Goal: Transaction & Acquisition: Purchase product/service

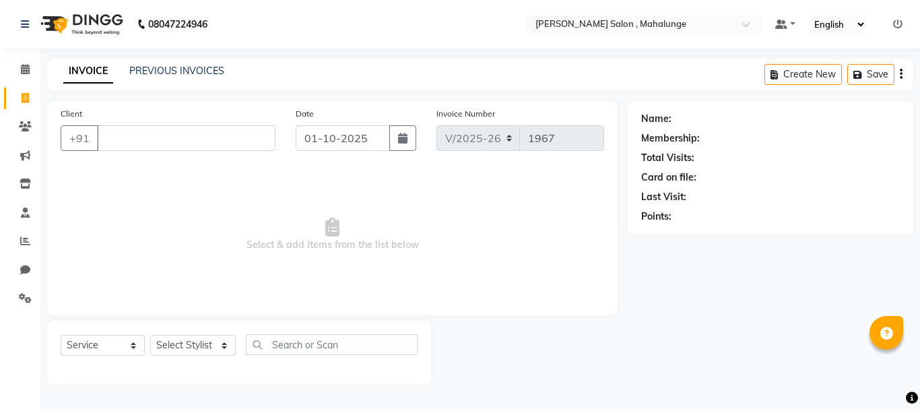
select select "7250"
select select "service"
type input "6266246117"
click at [242, 139] on span "Add Client" at bounding box center [240, 137] width 53 height 13
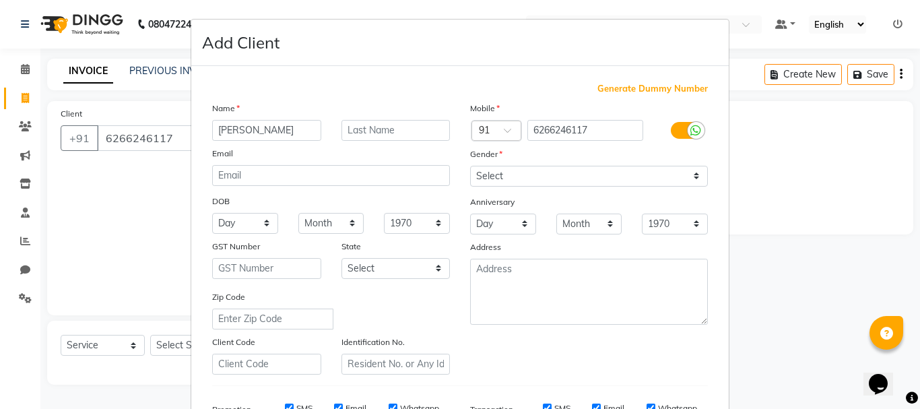
type input "[PERSON_NAME]"
click at [549, 181] on select "Select [DEMOGRAPHIC_DATA] [DEMOGRAPHIC_DATA] Other Prefer Not To Say" at bounding box center [589, 176] width 238 height 21
select select "[DEMOGRAPHIC_DATA]"
click at [470, 166] on select "Select [DEMOGRAPHIC_DATA] [DEMOGRAPHIC_DATA] Other Prefer Not To Say" at bounding box center [589, 176] width 238 height 21
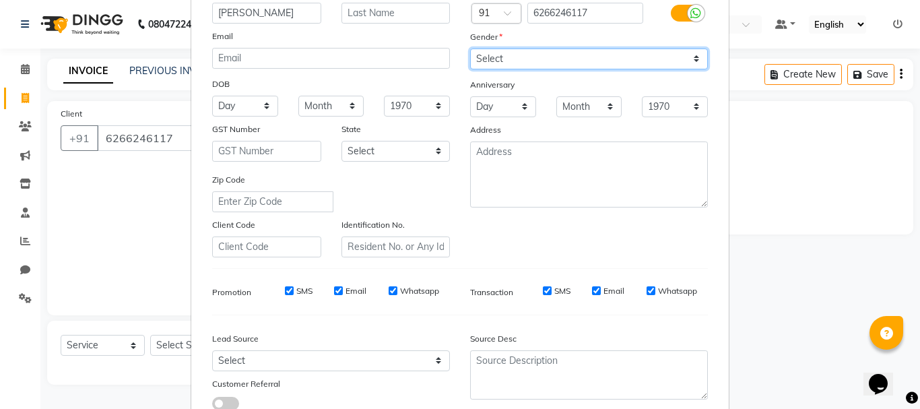
scroll to position [213, 0]
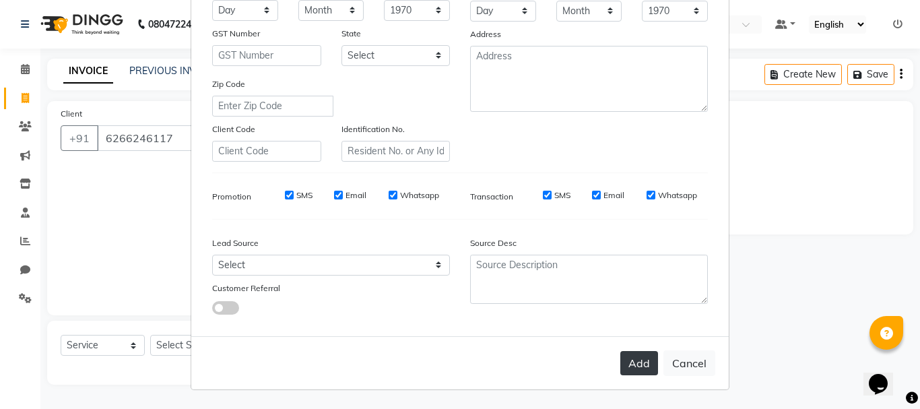
click at [631, 360] on button "Add" at bounding box center [639, 363] width 38 height 24
click at [624, 367] on button "Add" at bounding box center [639, 363] width 38 height 24
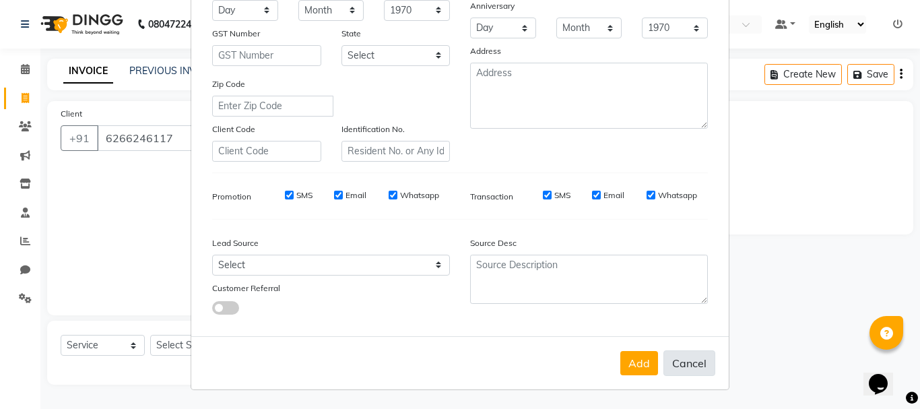
click at [676, 358] on button "Cancel" at bounding box center [690, 363] width 52 height 26
select select
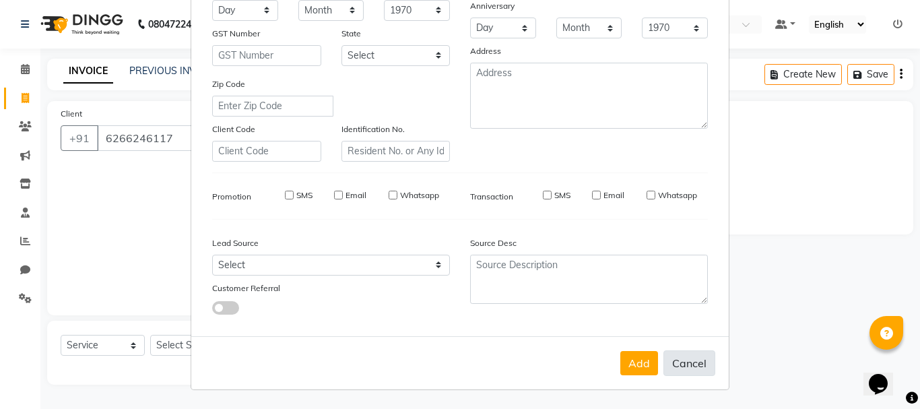
select select
checkbox input "false"
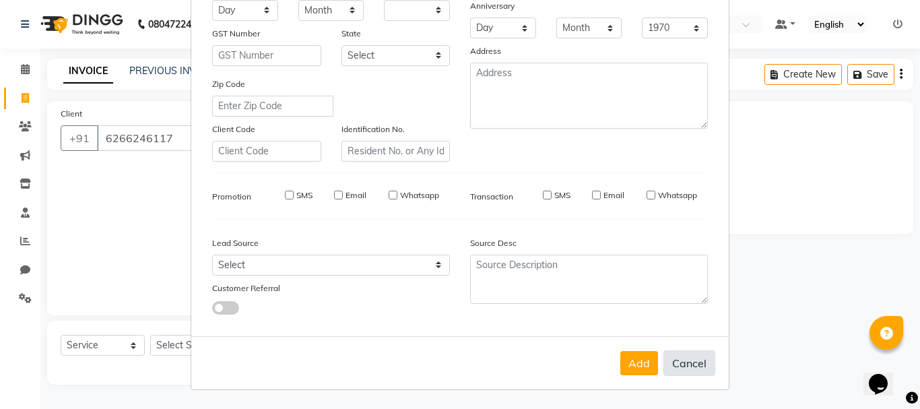
checkbox input "false"
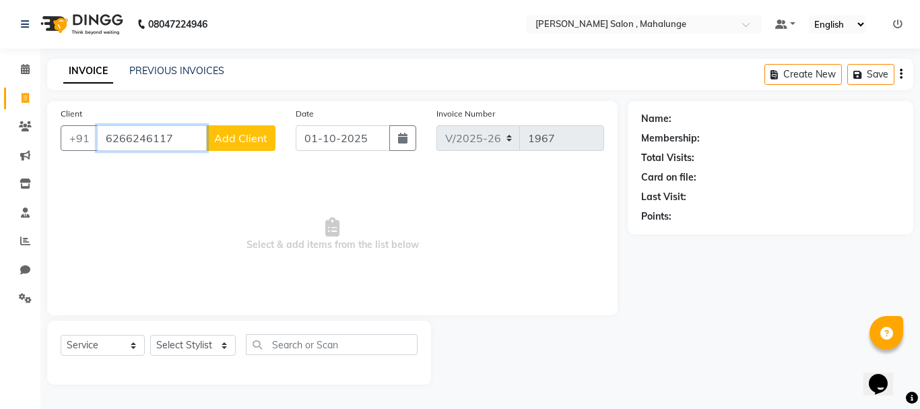
drag, startPoint x: 111, startPoint y: 135, endPoint x: 181, endPoint y: 148, distance: 70.7
click at [181, 148] on input "6266246117" at bounding box center [152, 138] width 110 height 26
click at [201, 354] on select "Select Stylist admin godrej [PERSON_NAME] [PERSON_NAME] [PERSON_NAME] [PERSON_N…" at bounding box center [193, 345] width 86 height 21
select select "61806"
click at [150, 335] on select "Select Stylist admin godrej [PERSON_NAME] [PERSON_NAME] [PERSON_NAME] [PERSON_N…" at bounding box center [193, 345] width 86 height 21
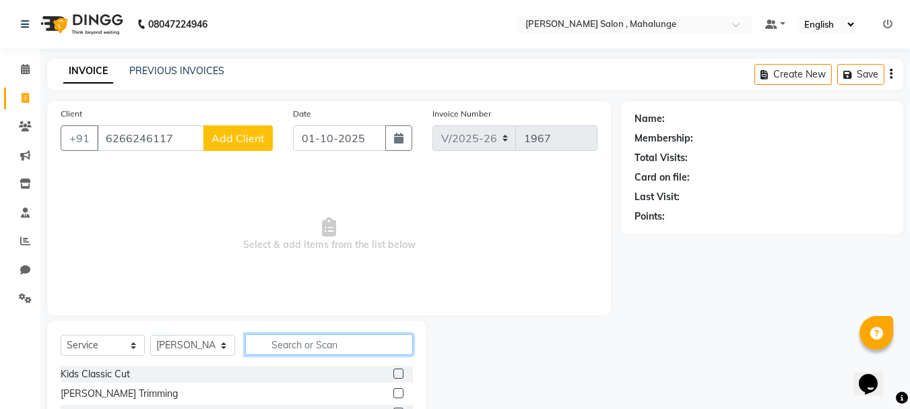
click at [317, 348] on input "text" at bounding box center [329, 344] width 168 height 21
type input "BOMBI"
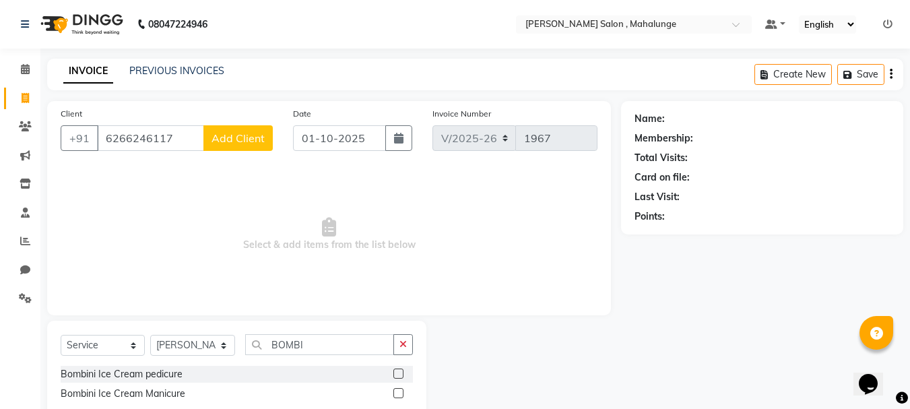
click at [402, 373] on label at bounding box center [398, 374] width 10 height 10
click at [402, 373] on input "checkbox" at bounding box center [397, 374] width 9 height 9
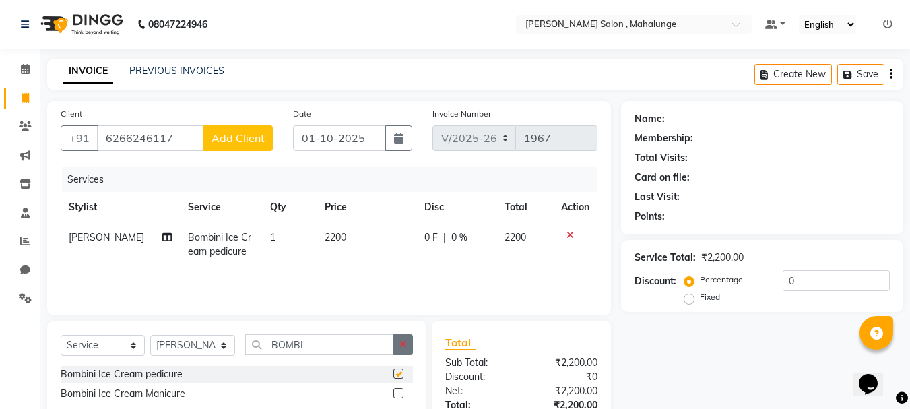
checkbox input "false"
click at [408, 340] on button "button" at bounding box center [403, 344] width 20 height 21
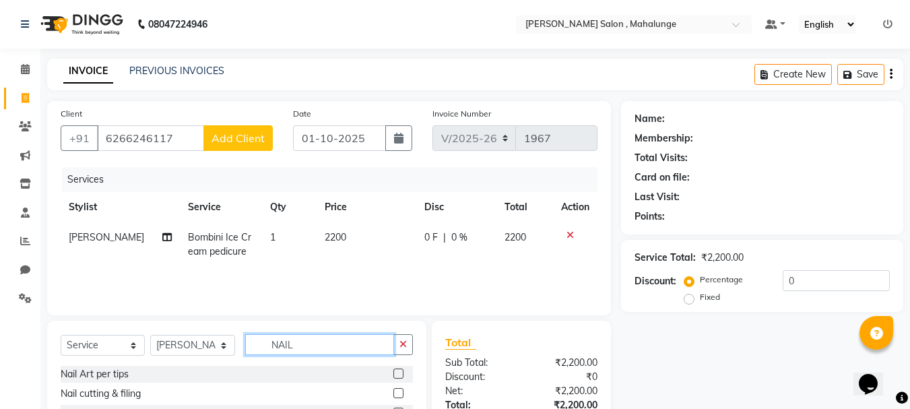
scroll to position [67, 0]
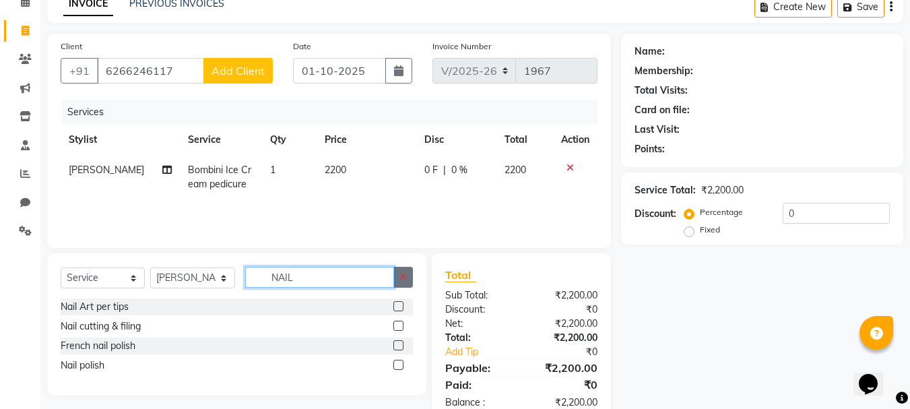
type input "NAIL"
click at [410, 280] on button "button" at bounding box center [403, 277] width 20 height 21
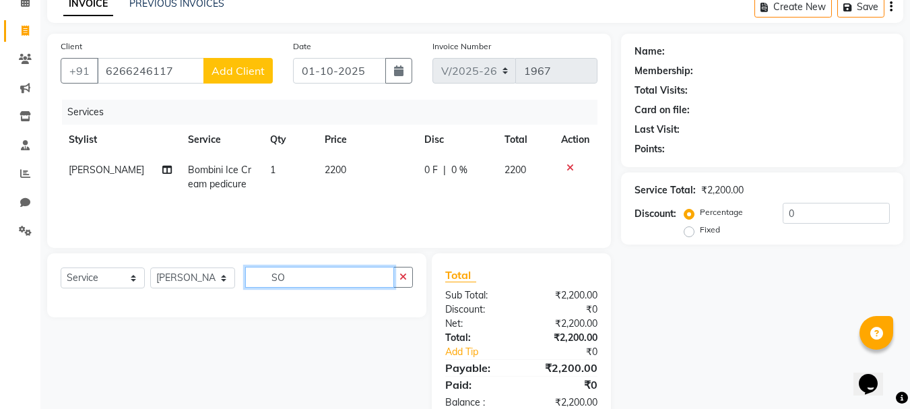
type input "S"
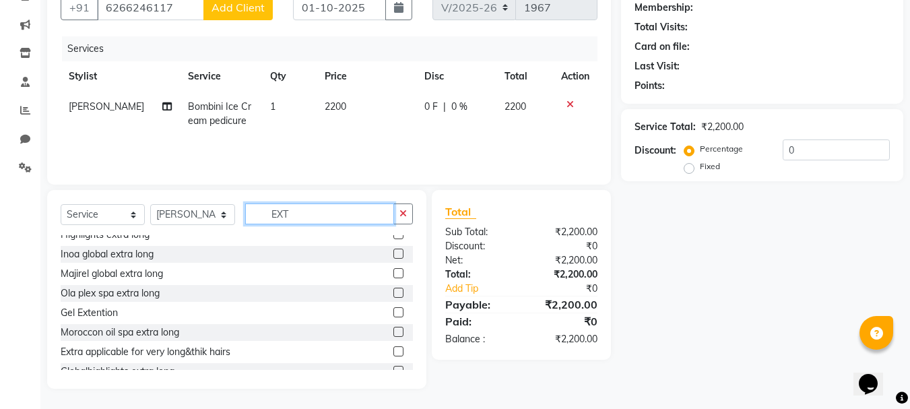
scroll to position [135, 0]
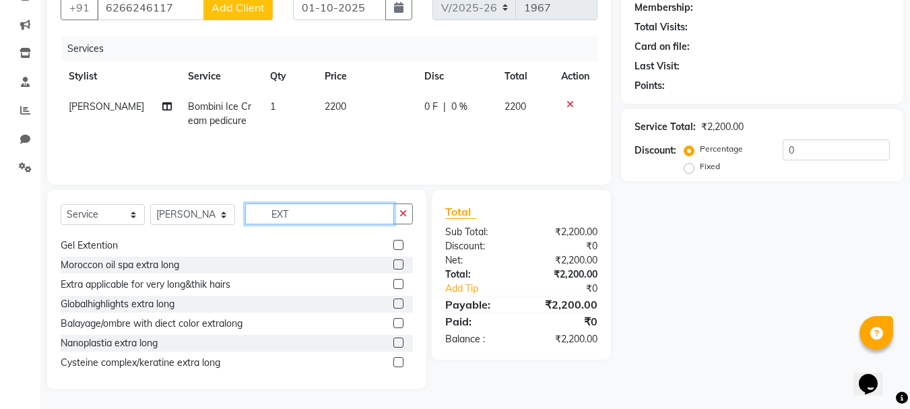
type input "EXT"
click at [393, 242] on label at bounding box center [398, 245] width 10 height 10
click at [393, 242] on input "checkbox" at bounding box center [397, 245] width 9 height 9
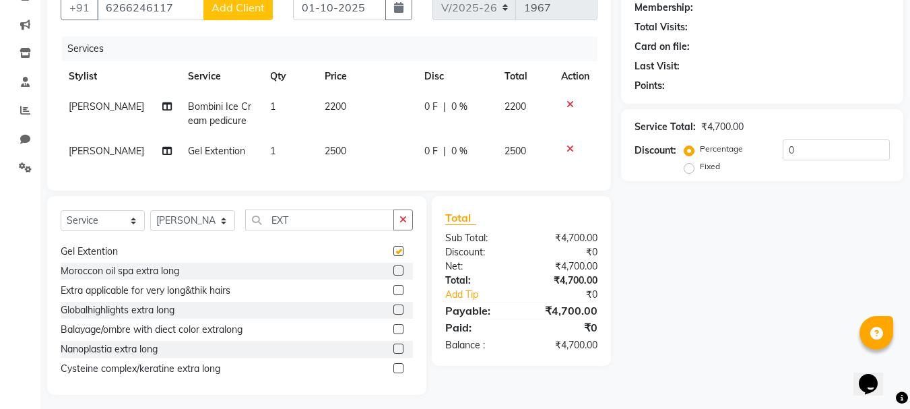
checkbox input "false"
click at [567, 144] on icon at bounding box center [570, 148] width 7 height 9
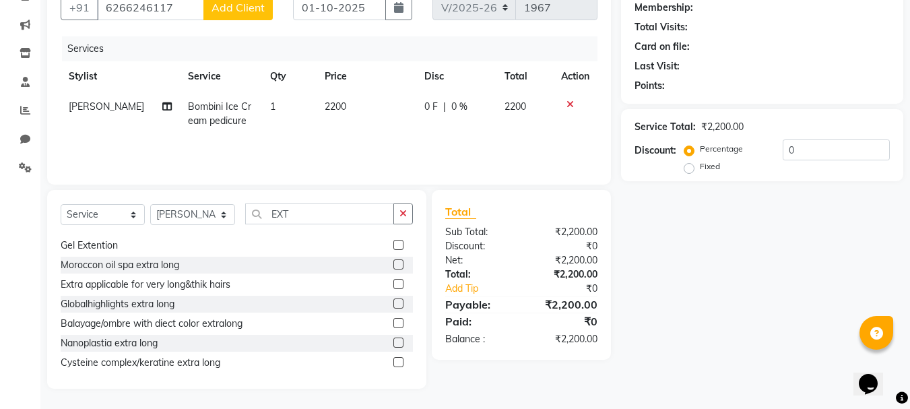
drag, startPoint x: 571, startPoint y: 103, endPoint x: 234, endPoint y: 62, distance: 339.3
click at [564, 100] on div at bounding box center [575, 104] width 28 height 9
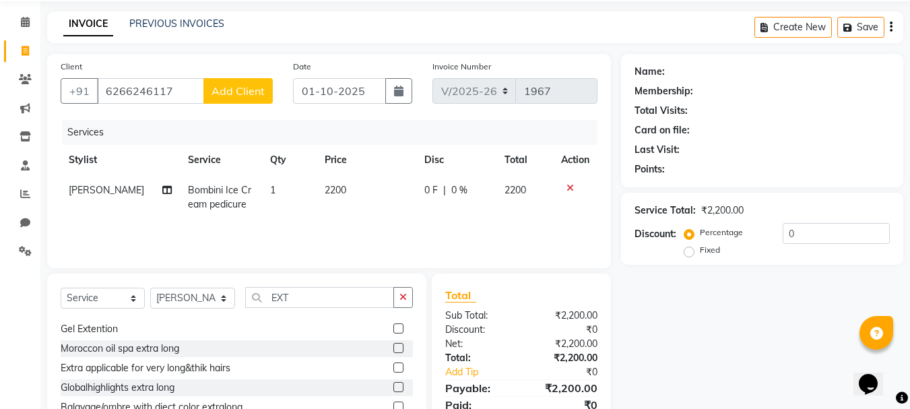
scroll to position [0, 0]
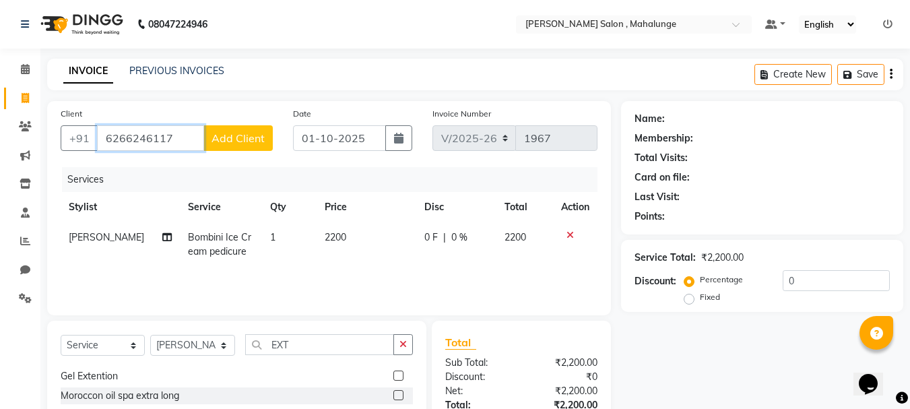
drag, startPoint x: 106, startPoint y: 141, endPoint x: 181, endPoint y: 135, distance: 75.0
click at [181, 135] on input "6266246117" at bounding box center [150, 138] width 107 height 26
click at [26, 243] on icon at bounding box center [25, 241] width 10 height 10
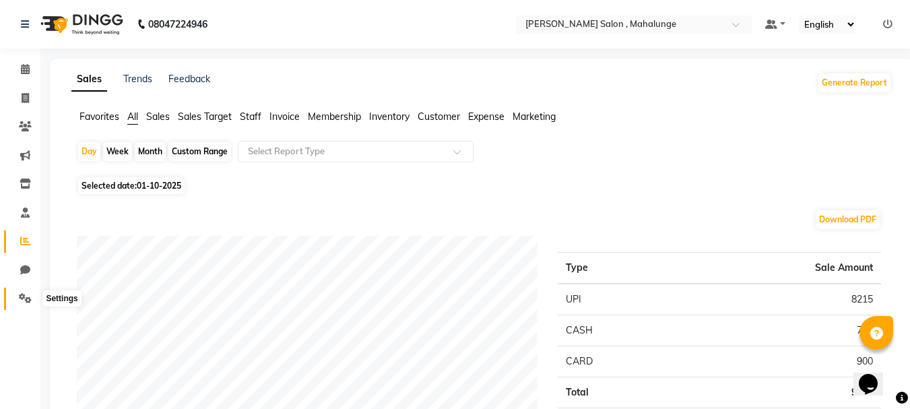
drag, startPoint x: 24, startPoint y: 298, endPoint x: 75, endPoint y: 290, distance: 52.5
click at [24, 298] on icon at bounding box center [25, 298] width 13 height 10
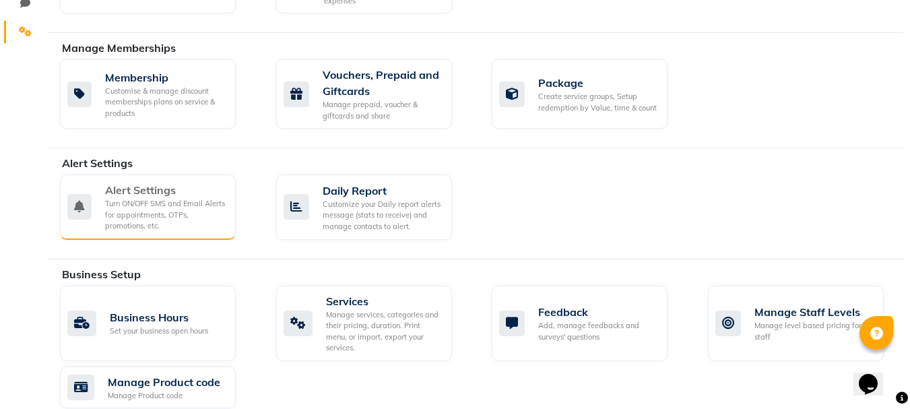
scroll to position [269, 0]
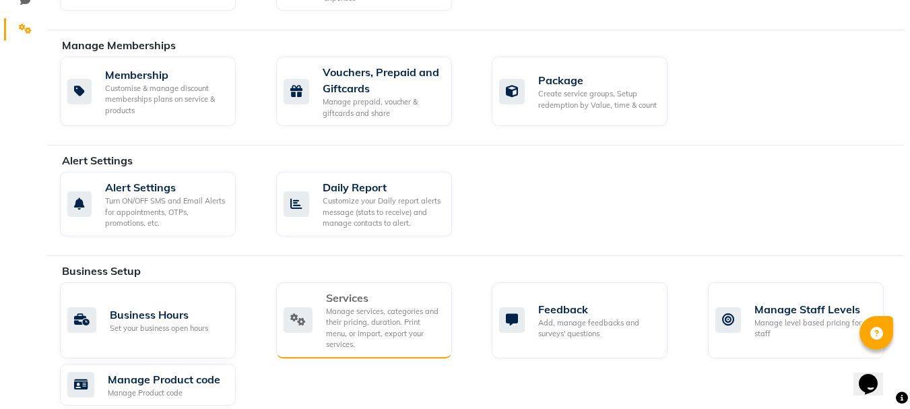
click at [373, 324] on div "Manage services, categories and their pricing, duration. Print menu, or import,…" at bounding box center [383, 328] width 115 height 44
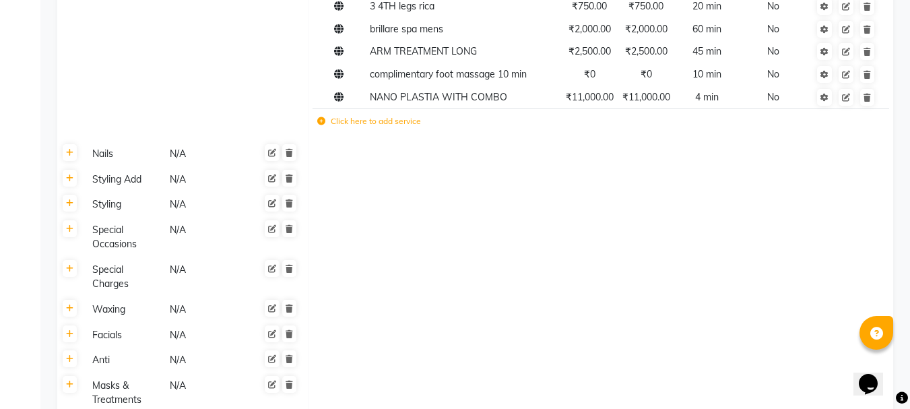
scroll to position [606, 0]
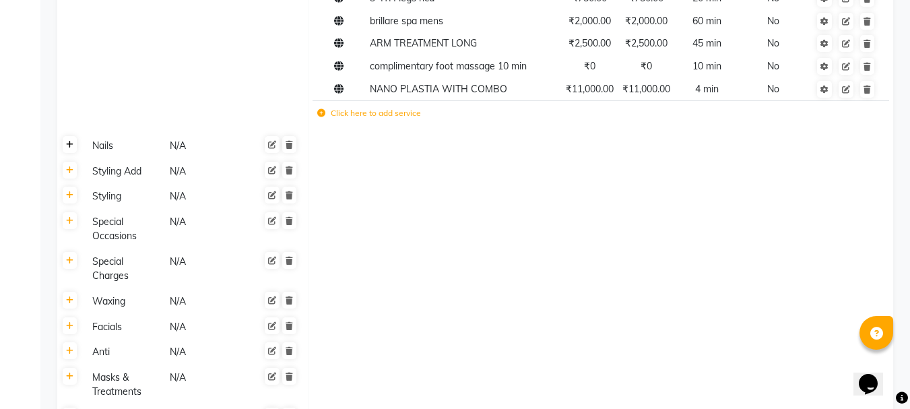
click at [67, 143] on icon at bounding box center [69, 145] width 7 height 8
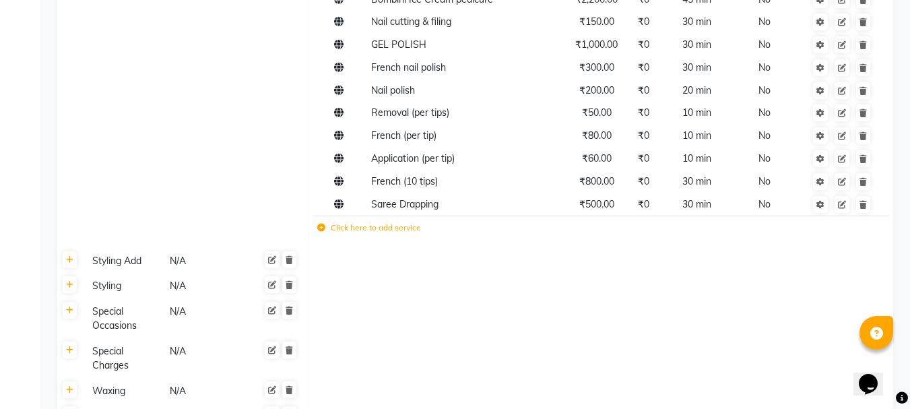
scroll to position [943, 0]
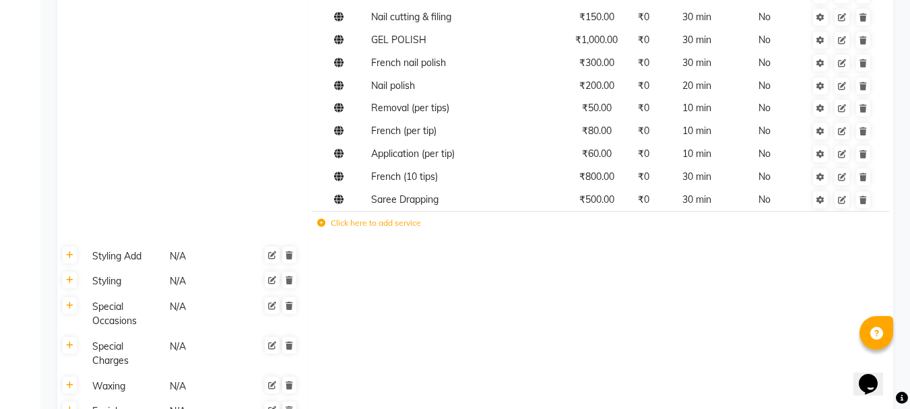
click at [323, 226] on icon at bounding box center [321, 223] width 8 height 8
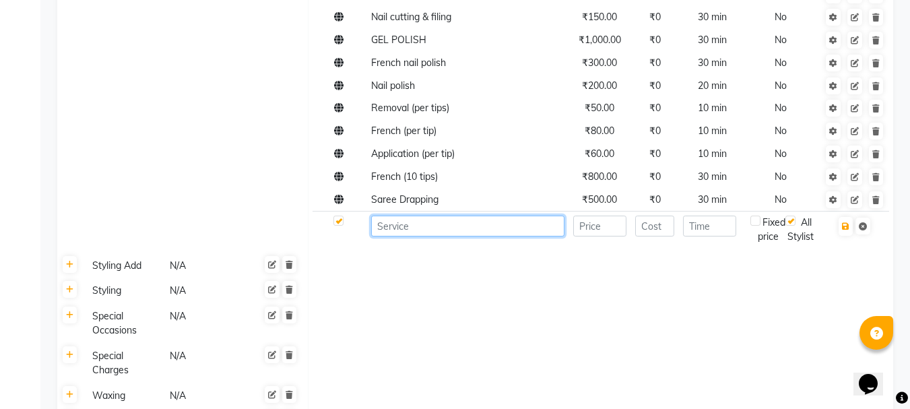
click at [429, 226] on input at bounding box center [467, 226] width 193 height 21
type input "F"
type input "SOFT NAIL EXTENSION"
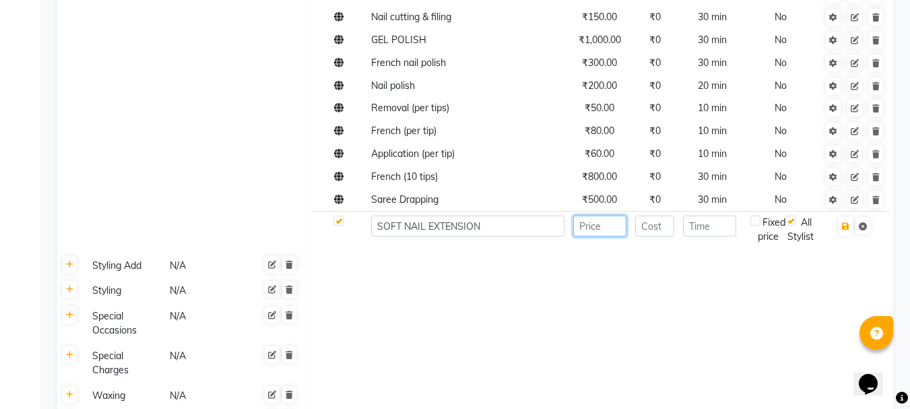
click at [590, 226] on input "number" at bounding box center [599, 226] width 53 height 21
type input "1500"
click at [707, 227] on input "number" at bounding box center [709, 226] width 53 height 21
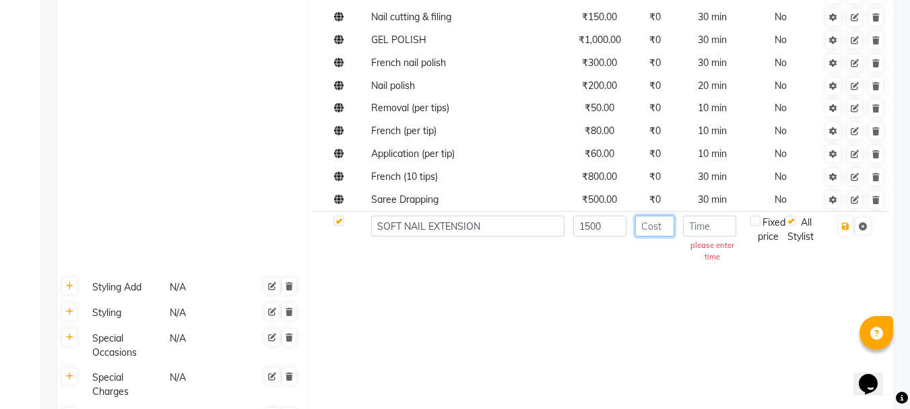
click at [663, 230] on input "number" at bounding box center [655, 226] width 40 height 21
type input "1500"
click at [702, 226] on input "number" at bounding box center [709, 226] width 53 height 21
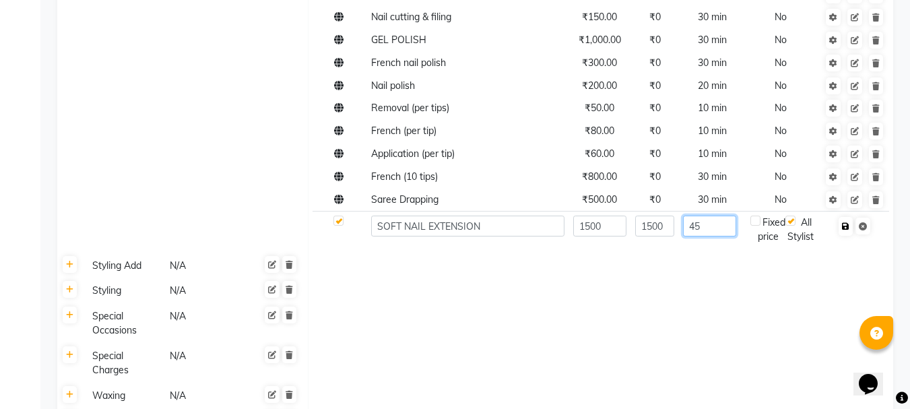
type input "45"
click at [846, 230] on icon "button" at bounding box center [845, 226] width 7 height 8
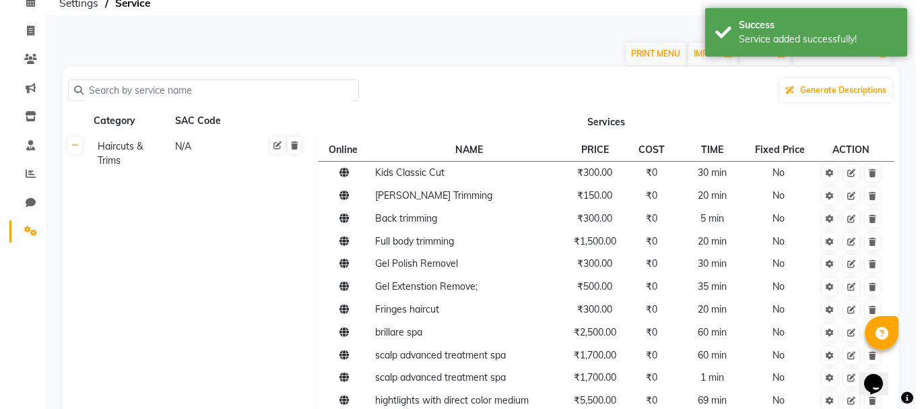
scroll to position [0, 0]
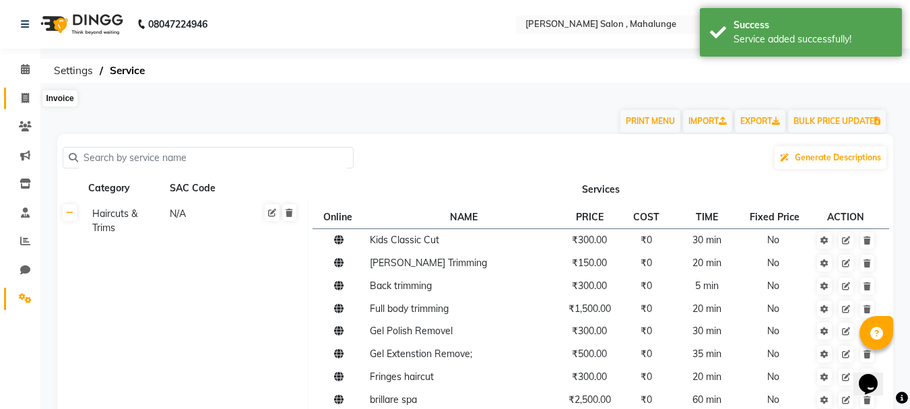
click at [20, 96] on span at bounding box center [25, 98] width 24 height 15
select select "7250"
select select "service"
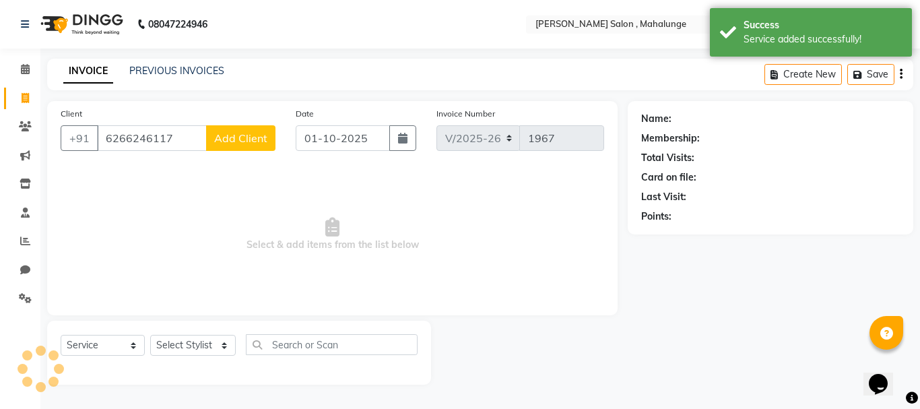
type input "6266246117"
click at [258, 138] on span "Add Client" at bounding box center [240, 137] width 53 height 13
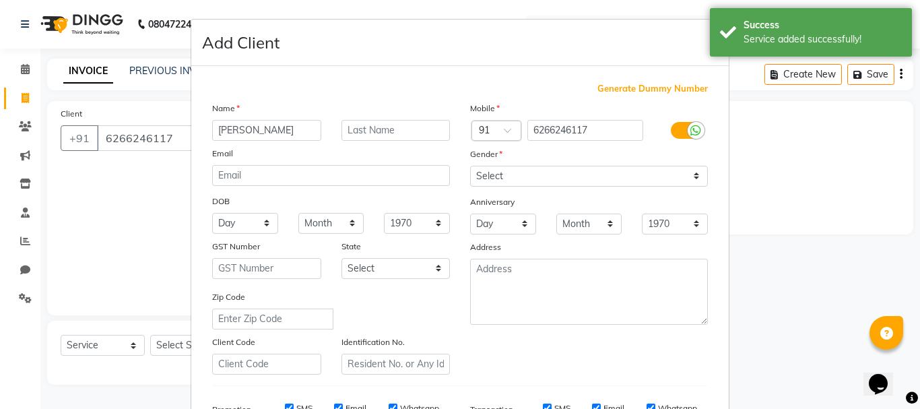
type input "[PERSON_NAME]"
click at [519, 176] on select "Select [DEMOGRAPHIC_DATA] [DEMOGRAPHIC_DATA] Other Prefer Not To Say" at bounding box center [589, 176] width 238 height 21
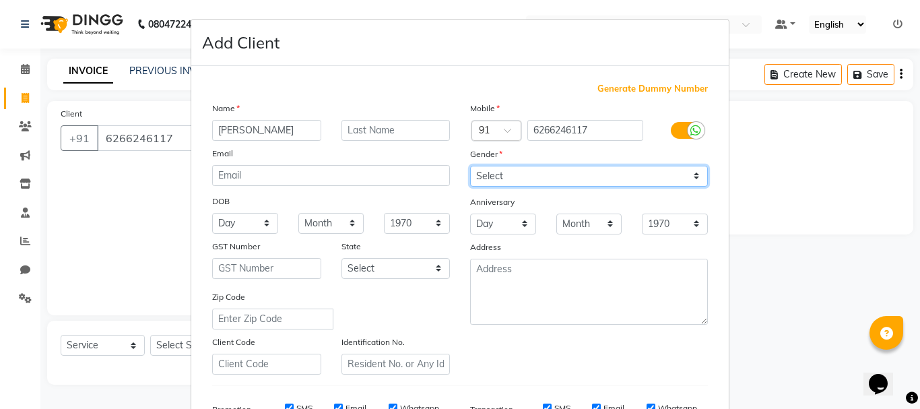
select select "[DEMOGRAPHIC_DATA]"
click at [470, 166] on select "Select [DEMOGRAPHIC_DATA] [DEMOGRAPHIC_DATA] Other Prefer Not To Say" at bounding box center [589, 176] width 238 height 21
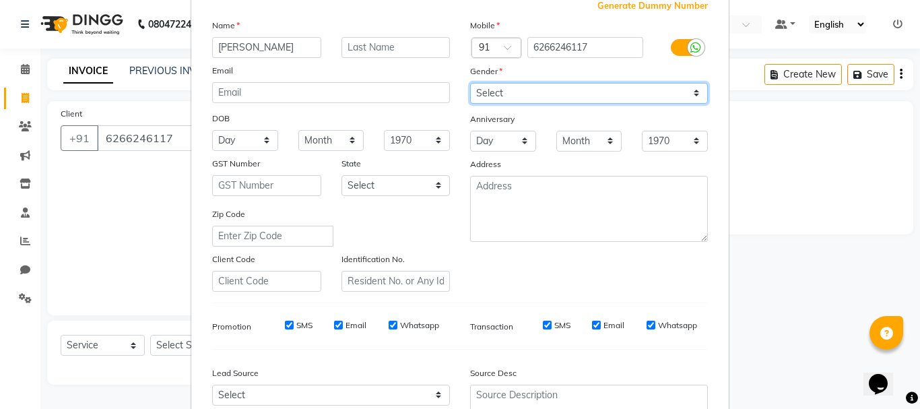
scroll to position [213, 0]
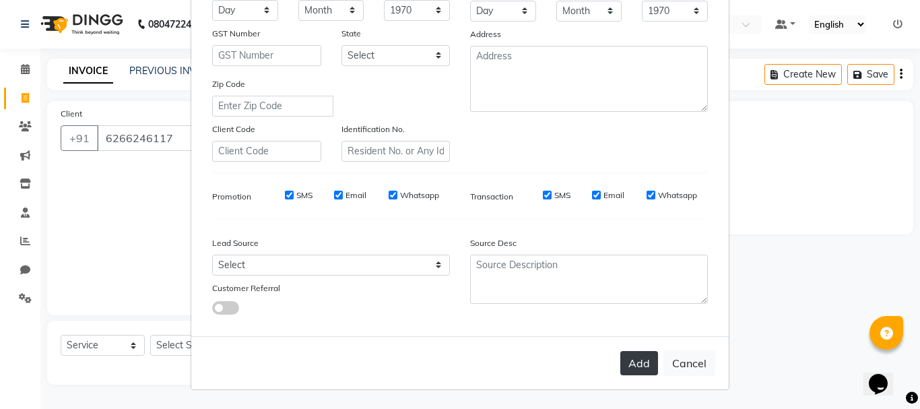
click at [631, 371] on button "Add" at bounding box center [639, 363] width 38 height 24
click at [639, 360] on button "Add" at bounding box center [639, 363] width 38 height 24
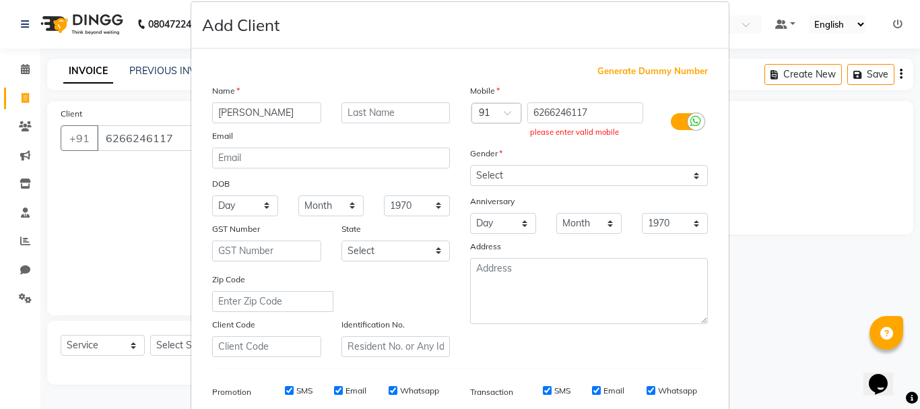
scroll to position [0, 0]
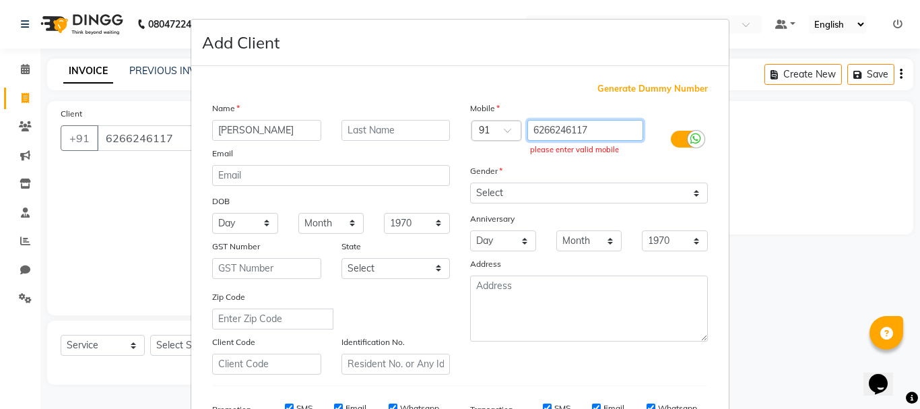
drag, startPoint x: 525, startPoint y: 124, endPoint x: 606, endPoint y: 114, distance: 80.8
click at [606, 114] on div "Mobile Country Code × 91 6266246117 please enter valid mobile Gender Select [DE…" at bounding box center [589, 238] width 258 height 274
click at [26, 126] on ngb-modal-window "Add Client Generate Dummy Number Name [PERSON_NAME] Email DOB Day 01 02 03 04 0…" at bounding box center [460, 204] width 920 height 409
click at [26, 127] on ngb-modal-window "Add Client Generate Dummy Number Name [PERSON_NAME] Email DOB Day 01 02 03 04 0…" at bounding box center [460, 204] width 920 height 409
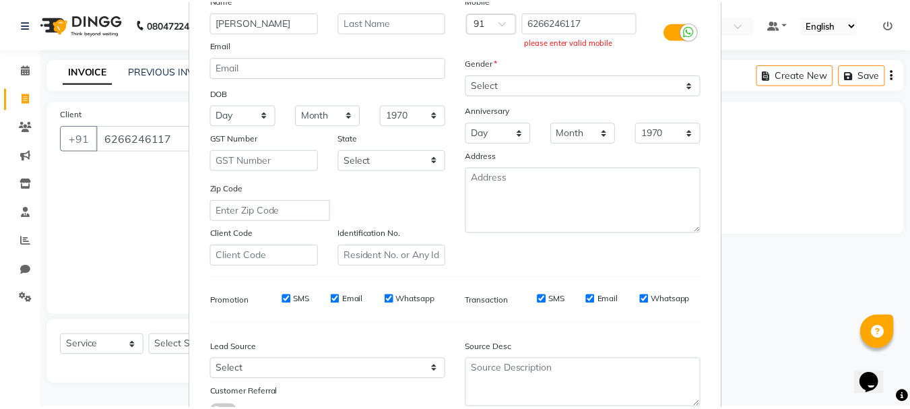
scroll to position [213, 0]
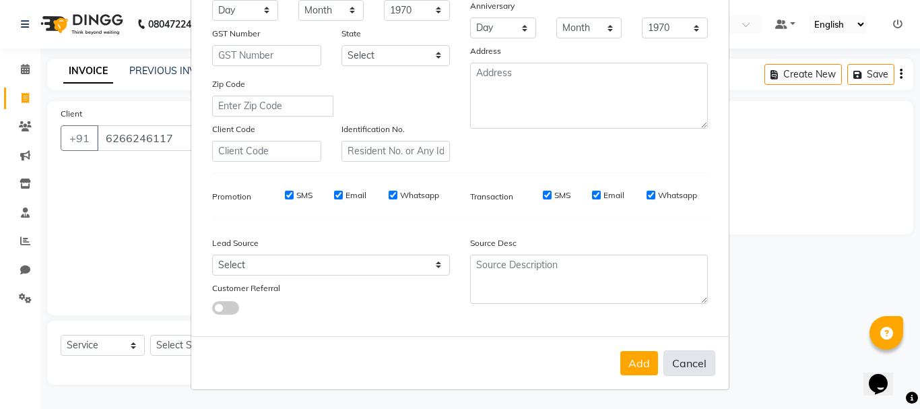
click at [699, 366] on button "Cancel" at bounding box center [690, 363] width 52 height 26
select select
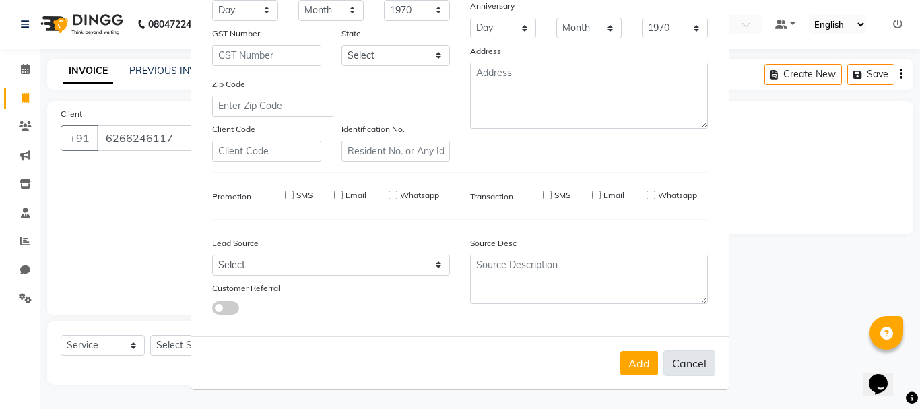
select select
checkbox input "false"
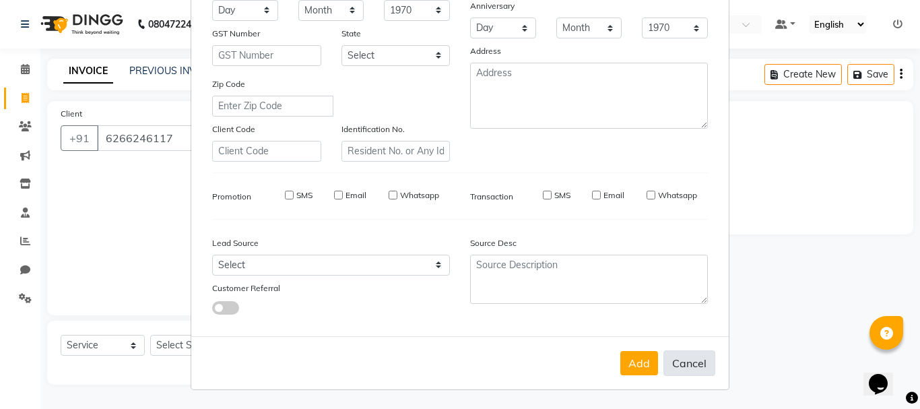
checkbox input "false"
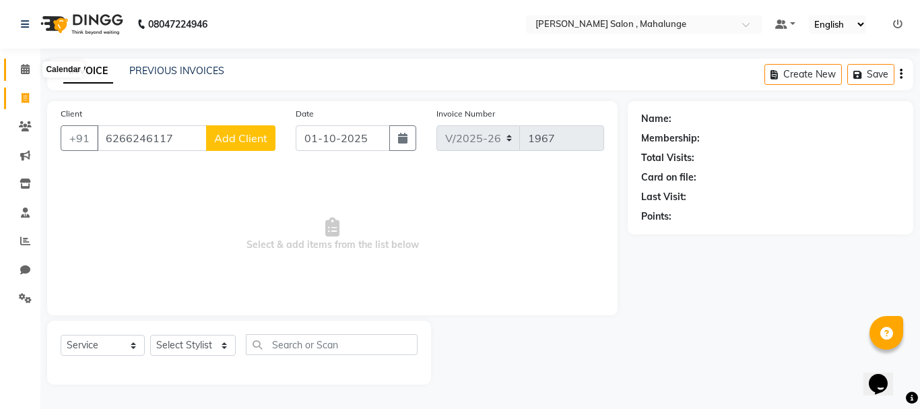
click at [23, 73] on icon at bounding box center [25, 69] width 9 height 10
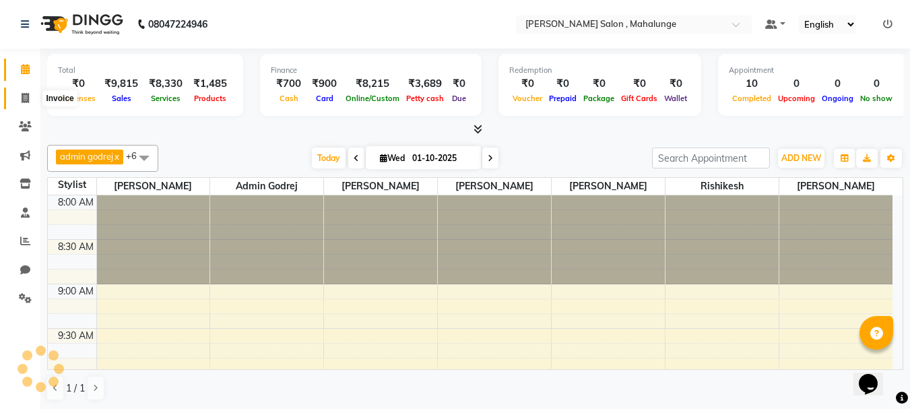
click at [24, 97] on icon at bounding box center [25, 98] width 7 height 10
select select "7250"
select select "service"
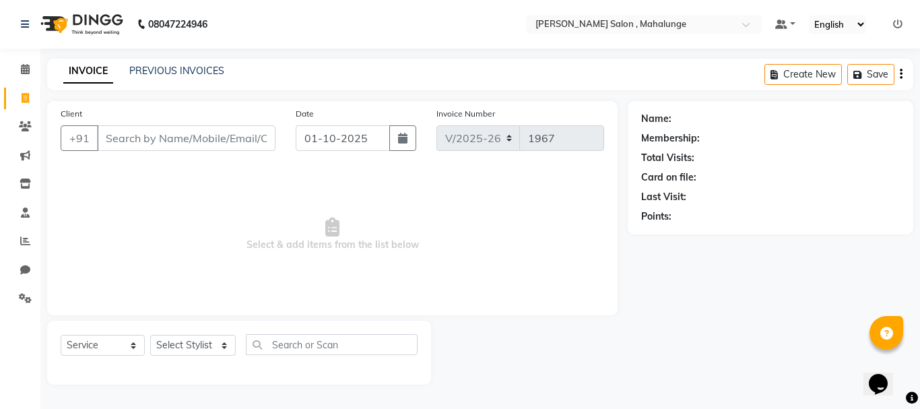
click at [163, 140] on input "Client" at bounding box center [186, 138] width 179 height 26
type input "6266246117"
click at [270, 144] on button "Add Client" at bounding box center [240, 138] width 69 height 26
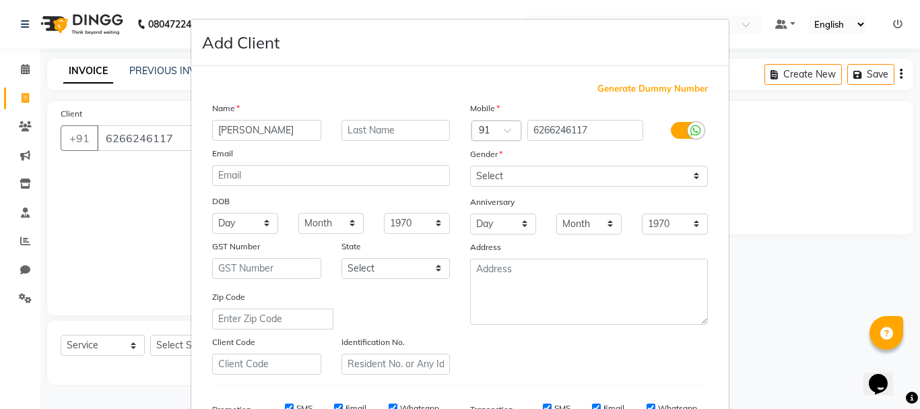
type input "[PERSON_NAME]"
click at [503, 182] on select "Select [DEMOGRAPHIC_DATA] [DEMOGRAPHIC_DATA] Other Prefer Not To Say" at bounding box center [589, 176] width 238 height 21
select select "[DEMOGRAPHIC_DATA]"
click at [470, 166] on select "Select [DEMOGRAPHIC_DATA] [DEMOGRAPHIC_DATA] Other Prefer Not To Say" at bounding box center [589, 176] width 238 height 21
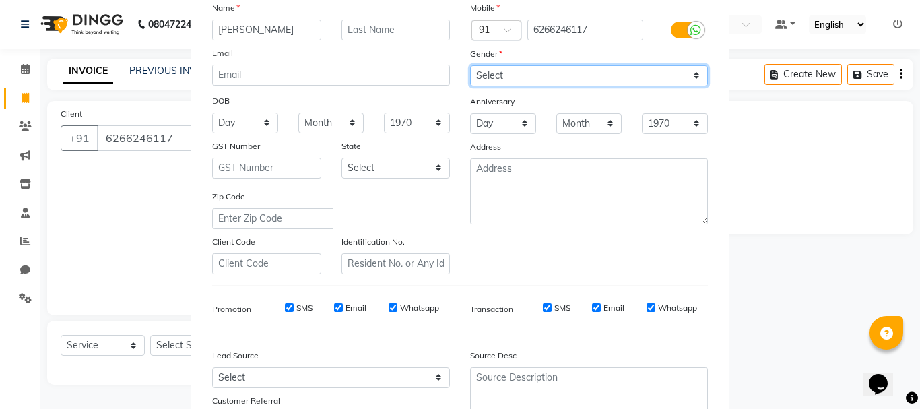
scroll to position [213, 0]
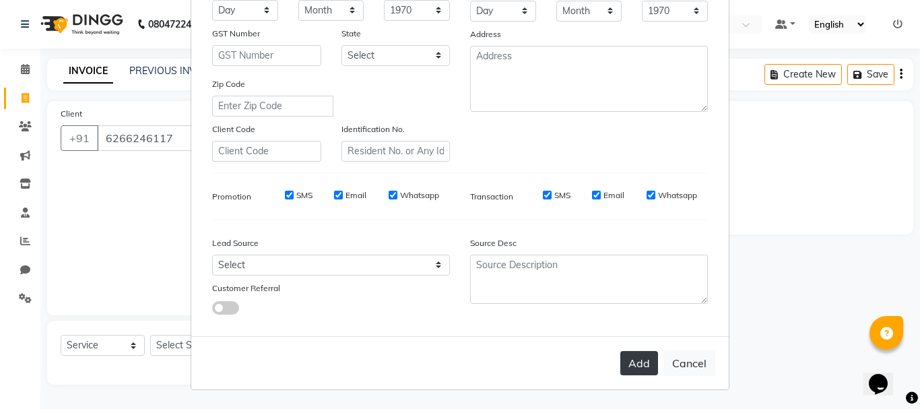
click at [628, 361] on button "Add" at bounding box center [639, 363] width 38 height 24
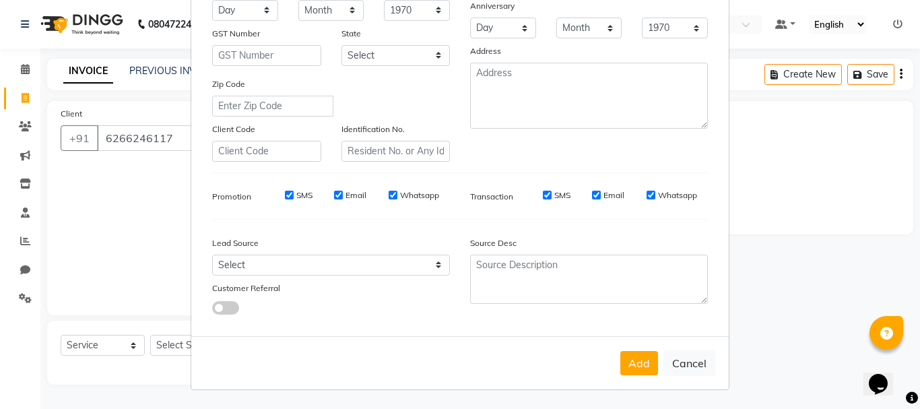
scroll to position [0, 0]
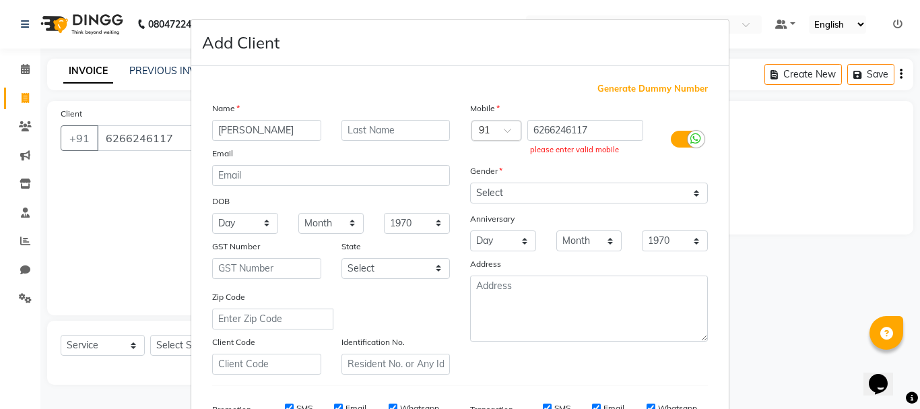
click at [94, 186] on ngb-modal-window "Add Client Generate Dummy Number Name [PERSON_NAME] Email DOB Day 01 02 03 04 0…" at bounding box center [460, 204] width 920 height 409
click at [26, 65] on ngb-modal-window "Add Client Generate Dummy Number Name [PERSON_NAME] Email DOB Day 01 02 03 04 0…" at bounding box center [460, 204] width 920 height 409
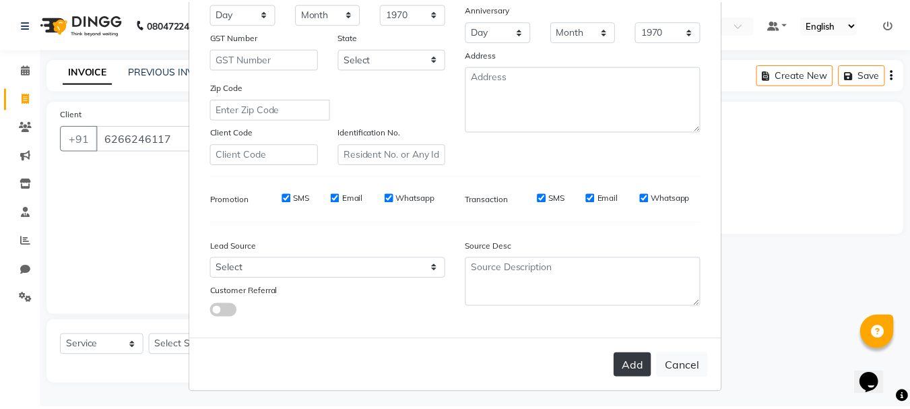
scroll to position [213, 0]
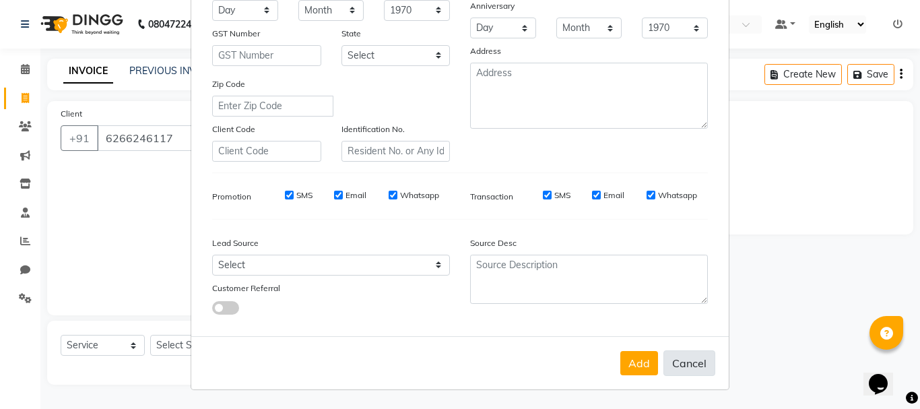
click at [679, 361] on button "Cancel" at bounding box center [690, 363] width 52 height 26
select select
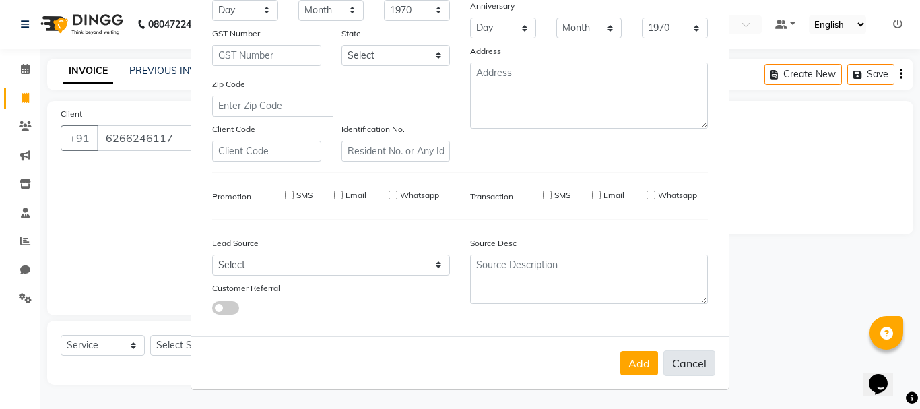
select select
checkbox input "false"
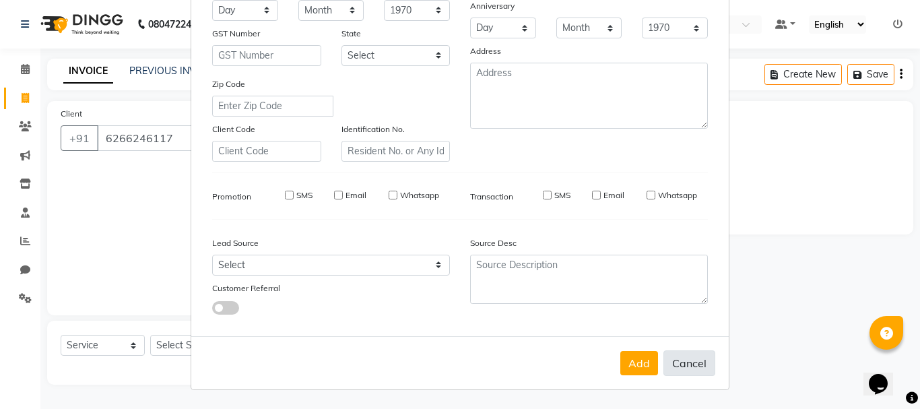
checkbox input "false"
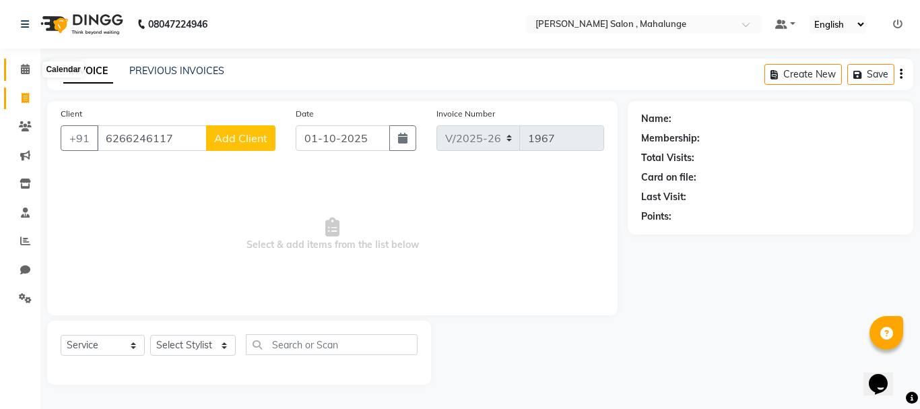
click at [30, 69] on icon at bounding box center [25, 69] width 9 height 10
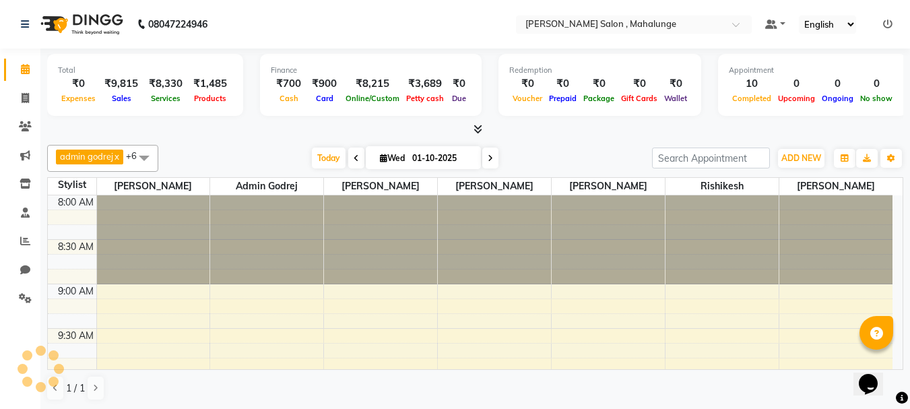
scroll to position [956, 0]
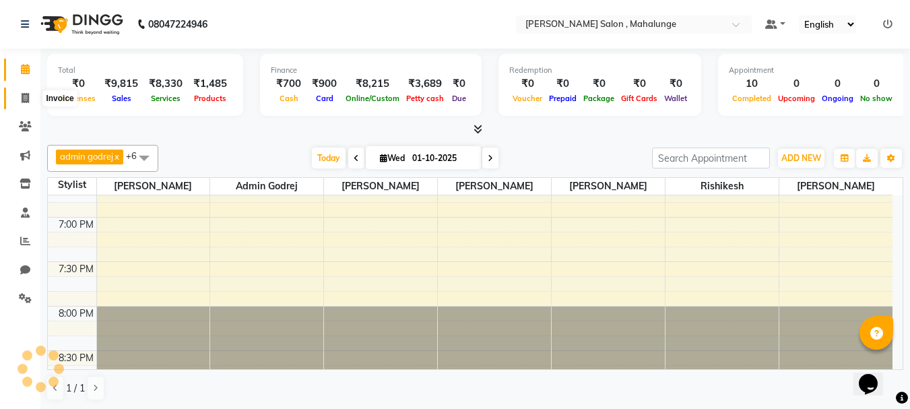
click at [28, 101] on icon at bounding box center [25, 98] width 7 height 10
select select "7250"
select select "service"
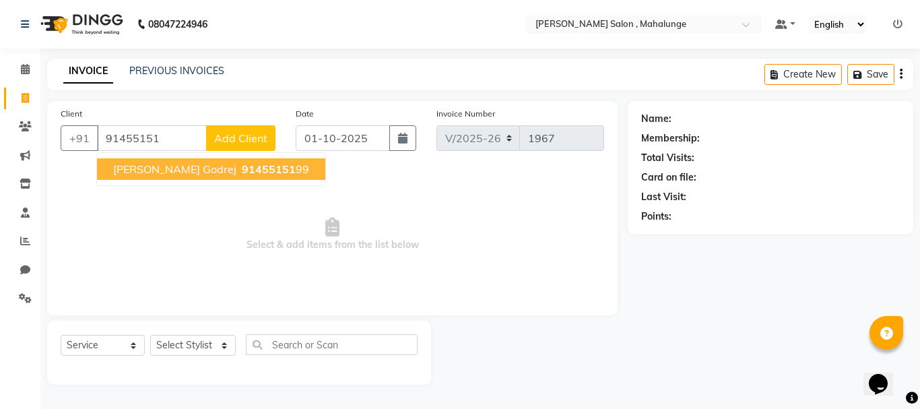
click at [239, 173] on ngb-highlight "91455151 99" at bounding box center [274, 168] width 70 height 13
type input "9145515199"
select select "1: Object"
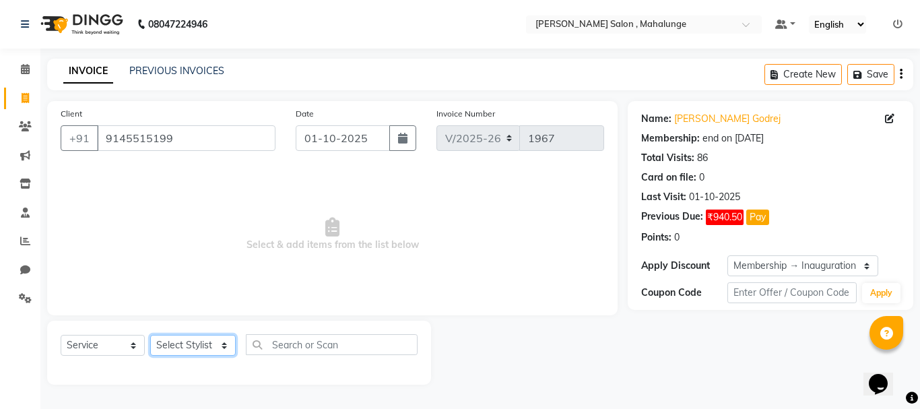
click at [213, 344] on select "Select Stylist admin godrej [PERSON_NAME] [PERSON_NAME] [PERSON_NAME] [PERSON_N…" at bounding box center [193, 345] width 86 height 21
select select "61806"
click at [150, 335] on select "Select Stylist admin godrej [PERSON_NAME] [PERSON_NAME] [PERSON_NAME] [PERSON_N…" at bounding box center [193, 345] width 86 height 21
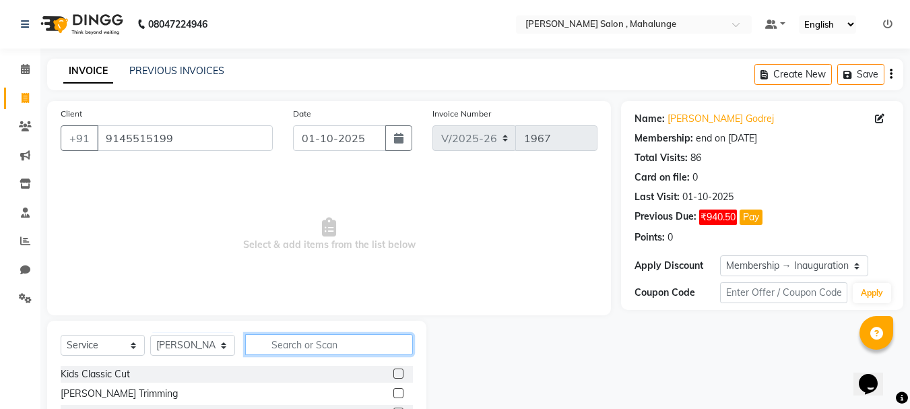
click at [304, 341] on input "text" at bounding box center [329, 344] width 168 height 21
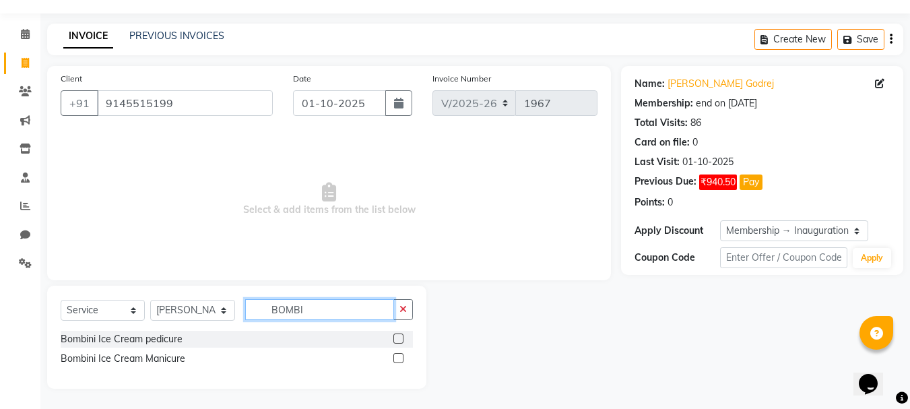
type input "BOMBI"
click at [398, 338] on label at bounding box center [398, 338] width 10 height 10
click at [398, 338] on input "checkbox" at bounding box center [397, 339] width 9 height 9
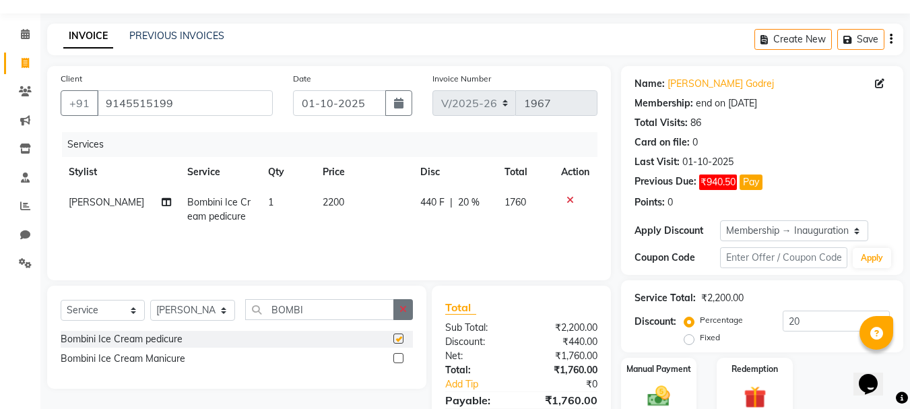
checkbox input "false"
click at [401, 319] on button "button" at bounding box center [403, 309] width 20 height 21
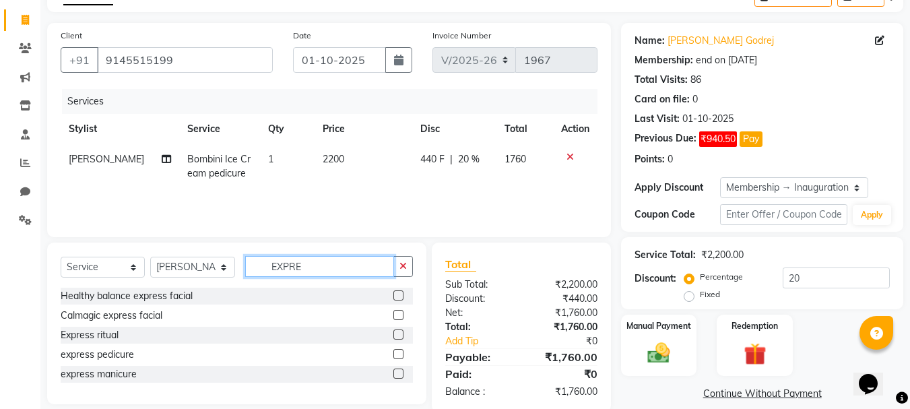
scroll to position [102, 0]
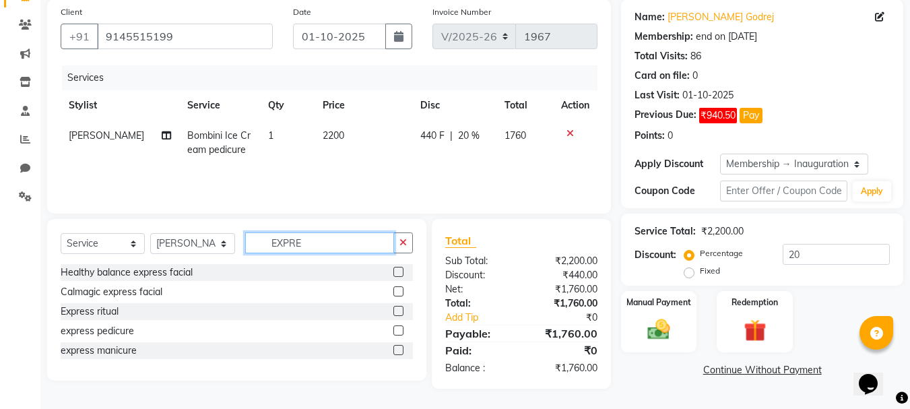
type input "EXPRE"
click at [397, 346] on label at bounding box center [398, 350] width 10 height 10
click at [397, 346] on input "checkbox" at bounding box center [397, 350] width 9 height 9
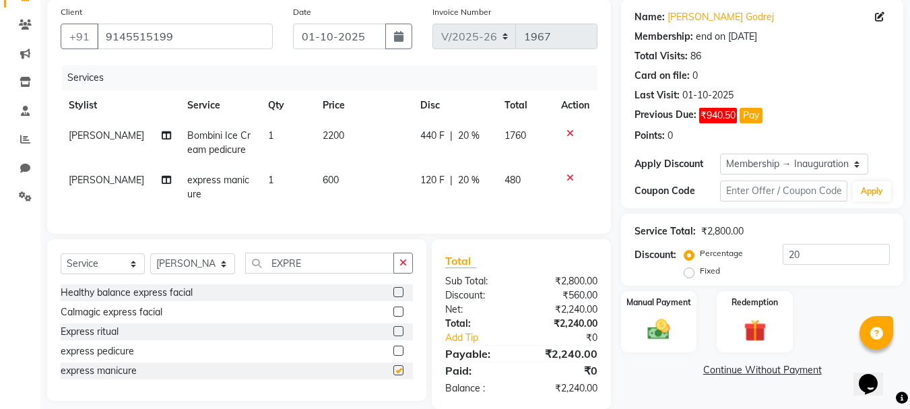
checkbox input "false"
click at [402, 274] on button "button" at bounding box center [403, 263] width 20 height 21
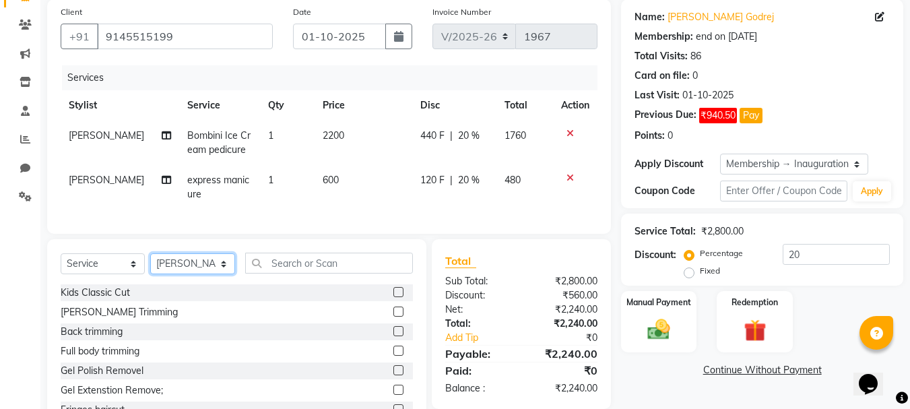
click at [216, 274] on select "Select Stylist admin godrej [PERSON_NAME] [PERSON_NAME] [PERSON_NAME] [PERSON_N…" at bounding box center [192, 263] width 85 height 21
select select "67171"
click at [150, 263] on select "Select Stylist admin godrej [PERSON_NAME] [PERSON_NAME] [PERSON_NAME] [PERSON_N…" at bounding box center [192, 263] width 85 height 21
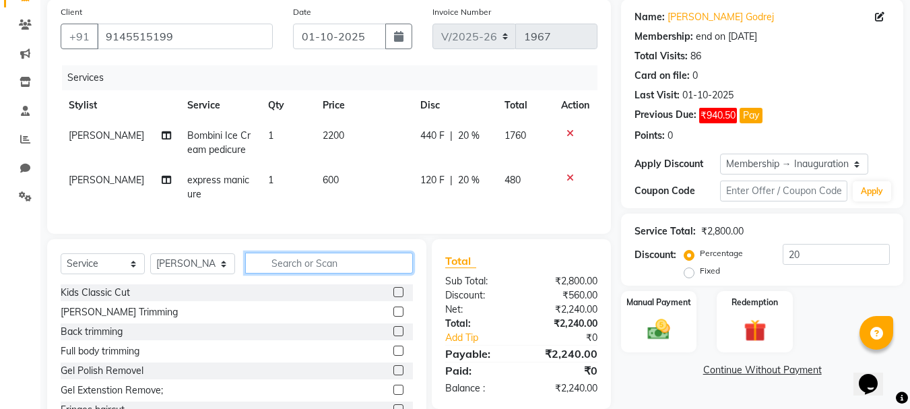
click at [317, 271] on input "text" at bounding box center [329, 263] width 168 height 21
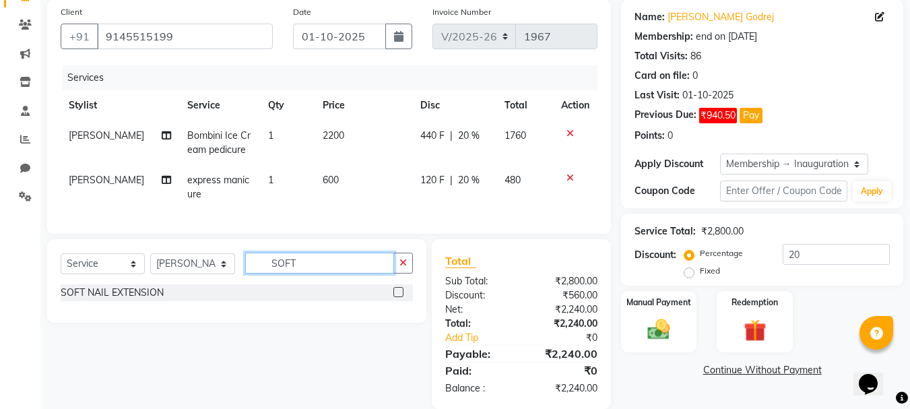
type input "SOFT"
click at [403, 297] on label at bounding box center [398, 292] width 10 height 10
click at [402, 297] on input "checkbox" at bounding box center [397, 292] width 9 height 9
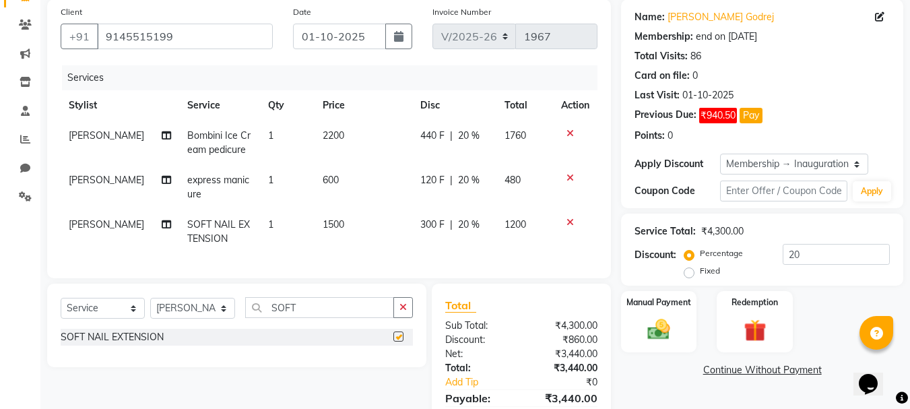
checkbox input "false"
click at [470, 227] on span "20 %" at bounding box center [469, 225] width 22 height 14
select select "67171"
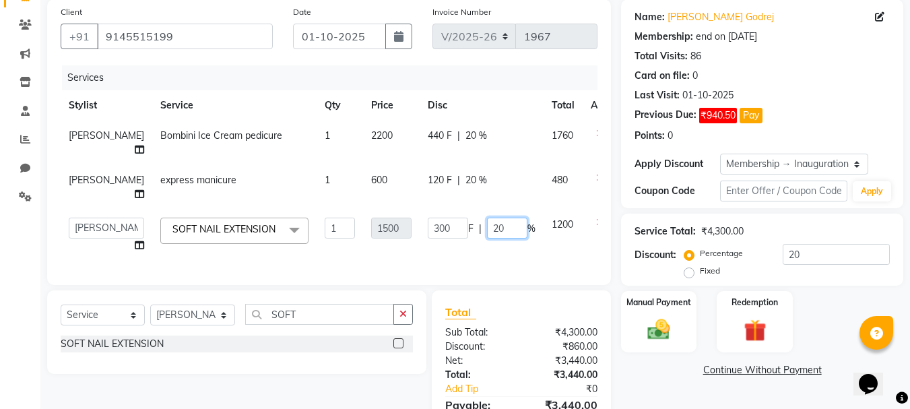
click at [488, 238] on input "20" at bounding box center [507, 228] width 40 height 21
type input "2"
type input "50"
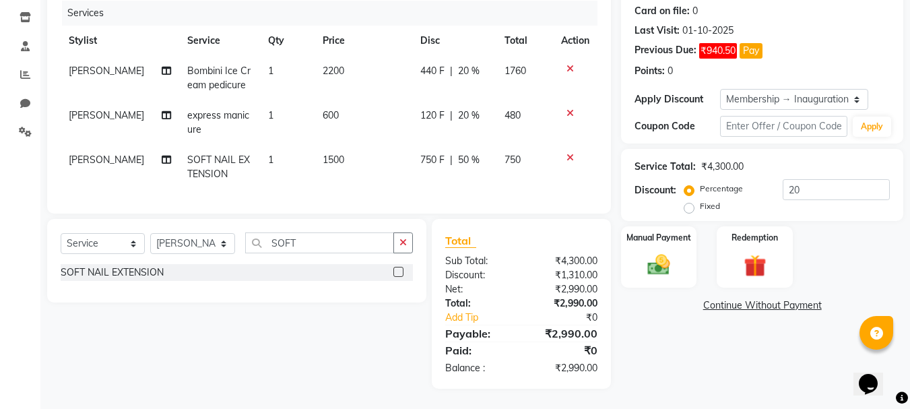
scroll to position [177, 0]
click at [688, 311] on div "Name: [PERSON_NAME] Godrej Membership: end on [DATE] Total Visits: 86 Card on f…" at bounding box center [767, 162] width 292 height 454
click at [482, 108] on div "120 F | 20 %" at bounding box center [454, 115] width 68 height 14
select select "61806"
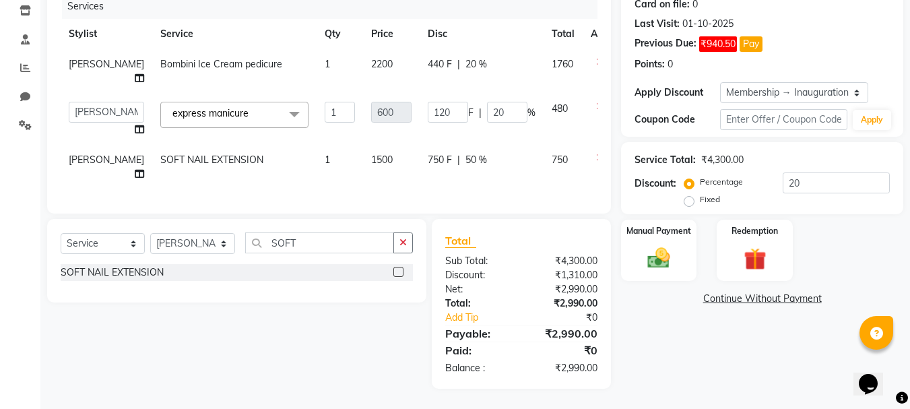
scroll to position [197, 0]
click at [487, 102] on input "20" at bounding box center [507, 112] width 40 height 21
type input "2"
type input "100"
click at [680, 330] on div "Name: [PERSON_NAME] Godrej Membership: end on [DATE] Total Visits: 86 Card on f…" at bounding box center [767, 158] width 292 height 461
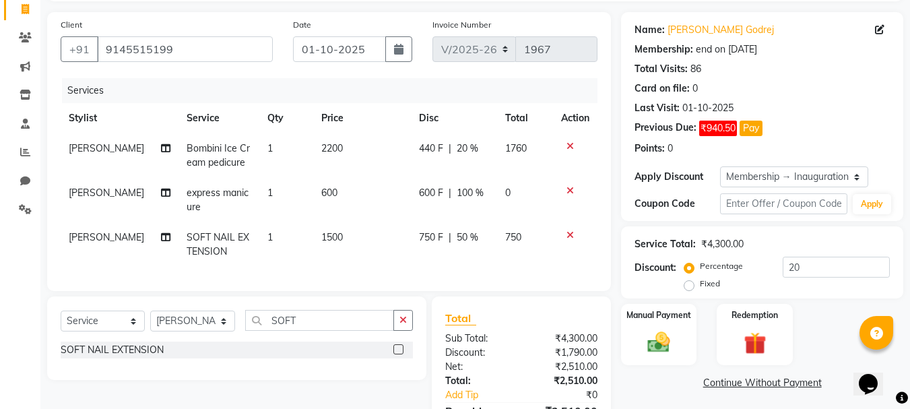
scroll to position [42, 0]
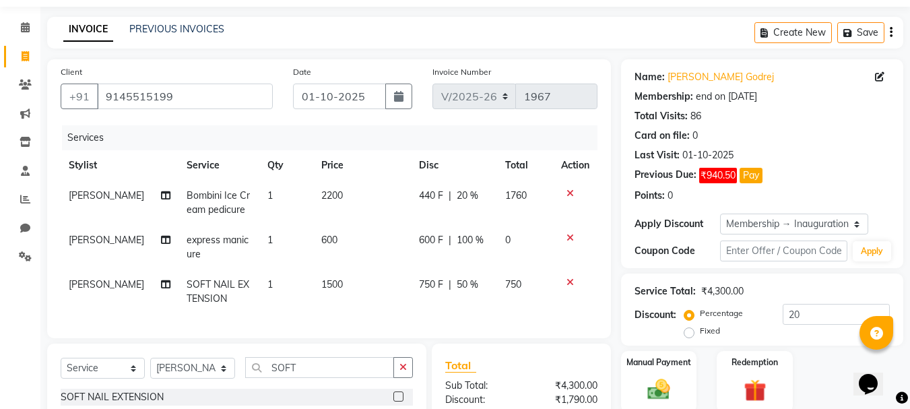
click at [493, 198] on td "440 F | 20 %" at bounding box center [454, 203] width 86 height 44
select select "61806"
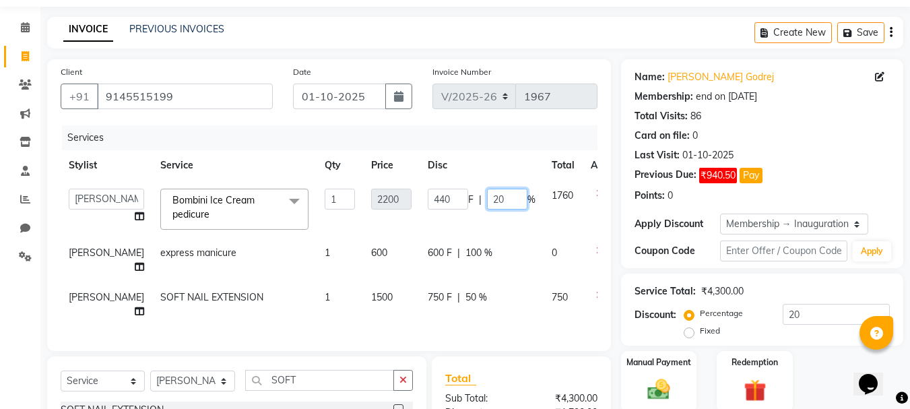
click at [487, 201] on input "20" at bounding box center [507, 199] width 40 height 21
type input "2"
type input "0"
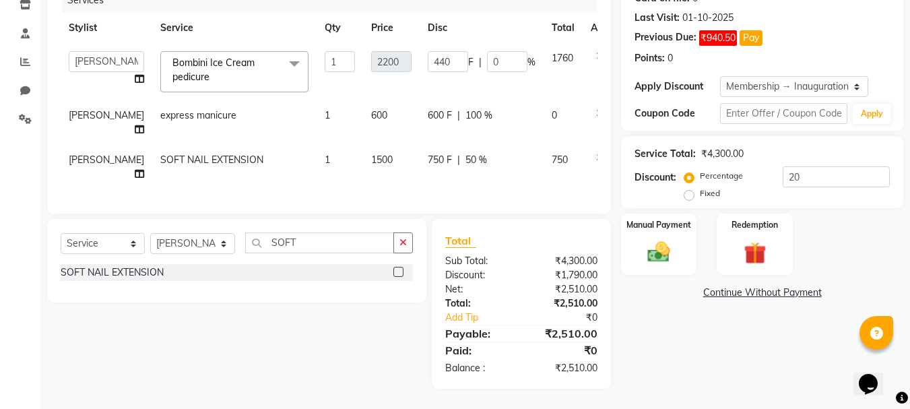
scroll to position [177, 0]
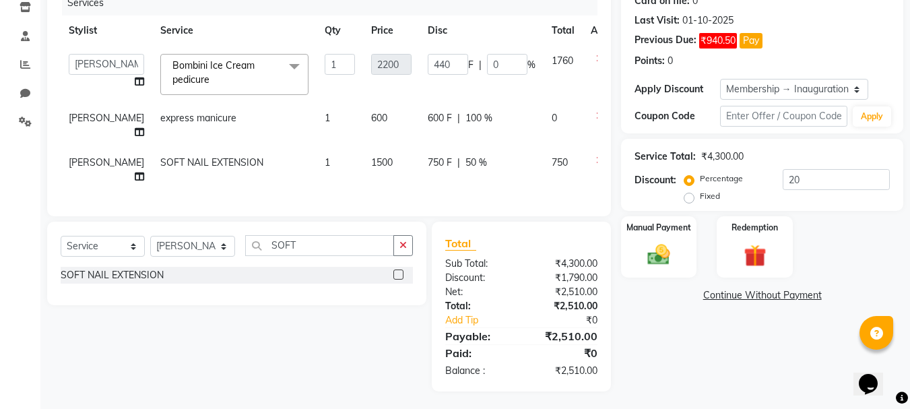
click at [697, 338] on div "Name: [PERSON_NAME] Godrej Membership: end on [DATE] Total Visits: 86 Card on f…" at bounding box center [767, 158] width 292 height 467
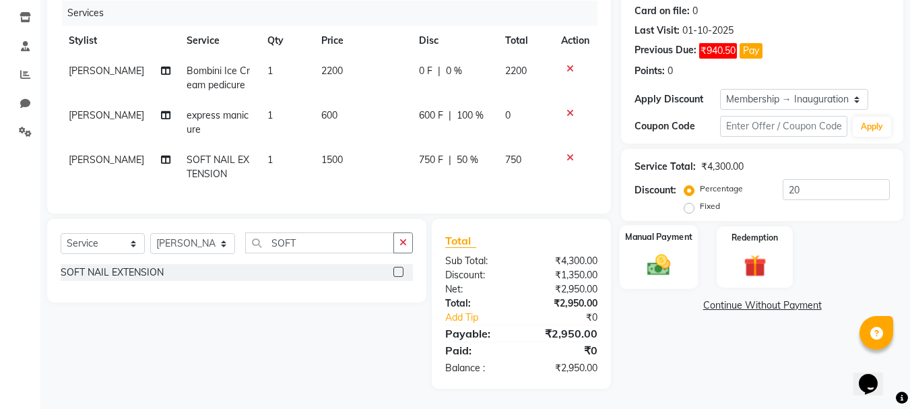
click at [668, 263] on img at bounding box center [659, 264] width 38 height 27
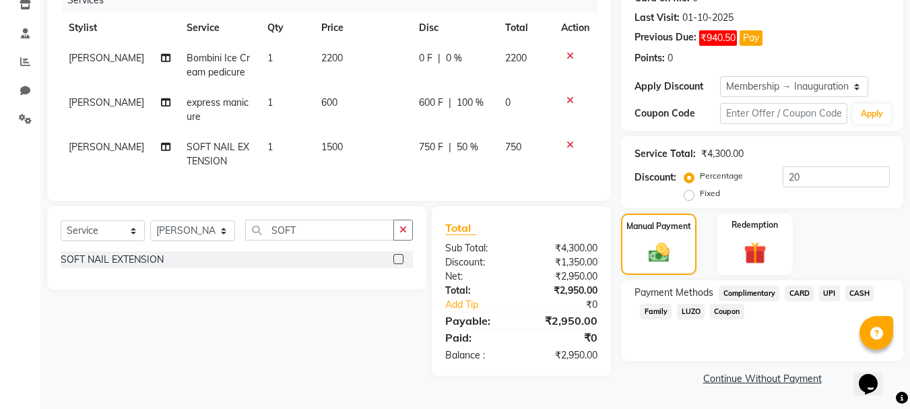
click at [831, 291] on span "UPI" at bounding box center [829, 293] width 21 height 15
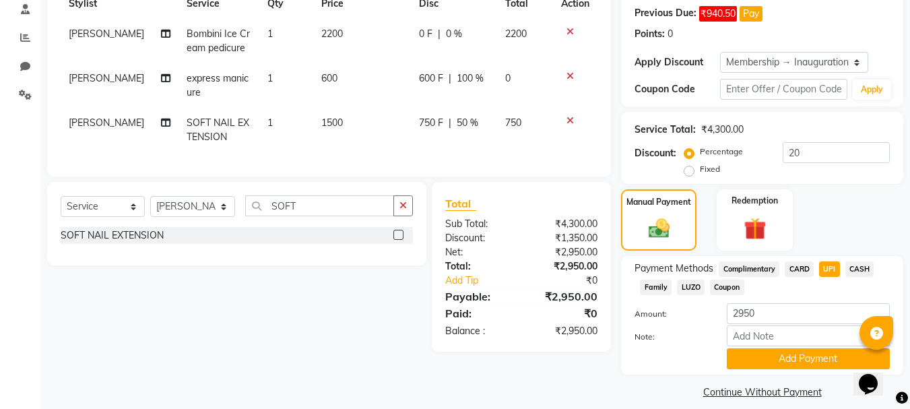
scroll to position [217, 0]
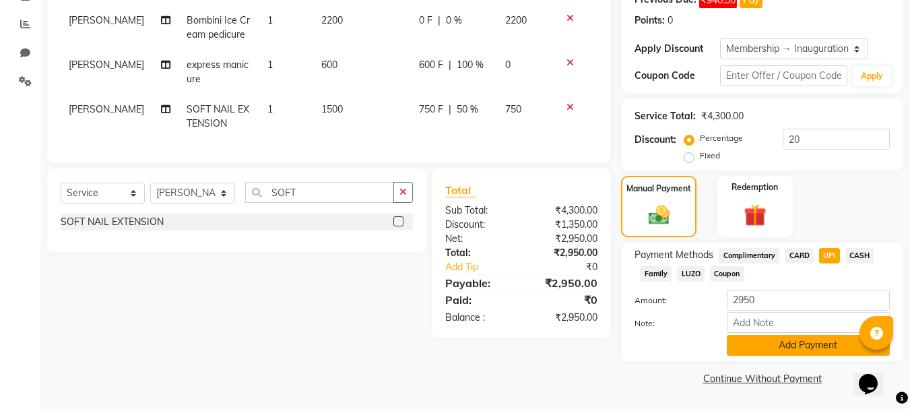
click at [821, 346] on button "Add Payment" at bounding box center [808, 345] width 163 height 21
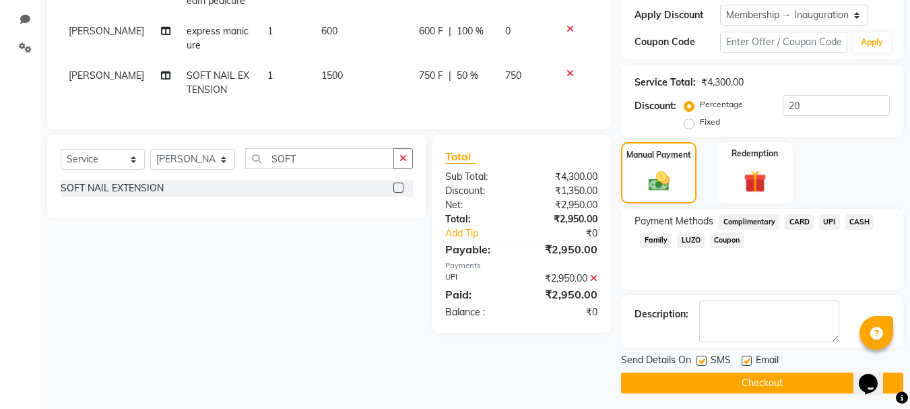
scroll to position [255, 0]
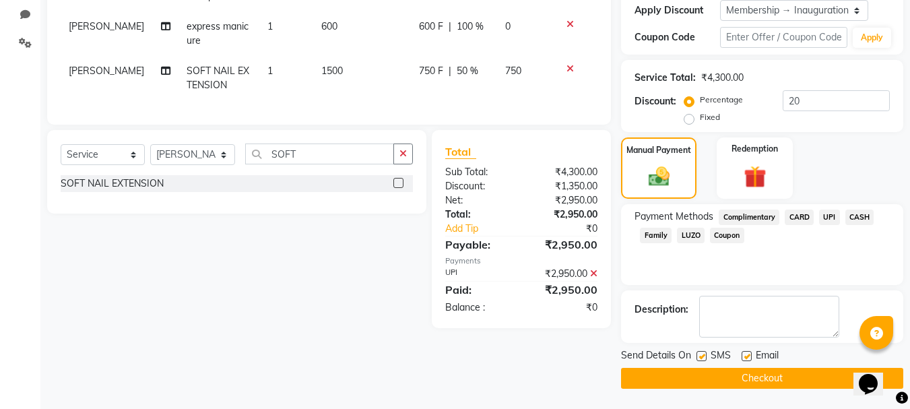
click at [812, 375] on button "Checkout" at bounding box center [762, 378] width 282 height 21
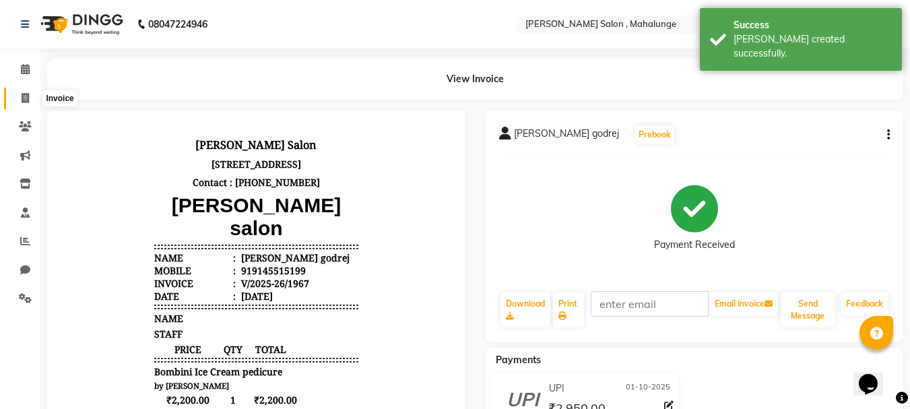
click at [15, 91] on span at bounding box center [25, 98] width 24 height 15
select select "7250"
select select "service"
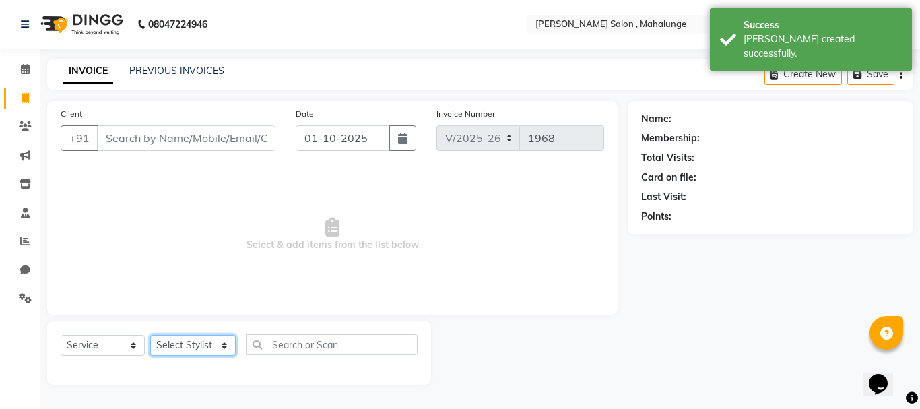
click at [203, 342] on select "Select Stylist admin godrej [PERSON_NAME] [PERSON_NAME] [PERSON_NAME] [PERSON_N…" at bounding box center [193, 345] width 86 height 21
select select "61806"
click at [150, 335] on select "Select Stylist admin godrej [PERSON_NAME] [PERSON_NAME] [PERSON_NAME] [PERSON_N…" at bounding box center [193, 345] width 86 height 21
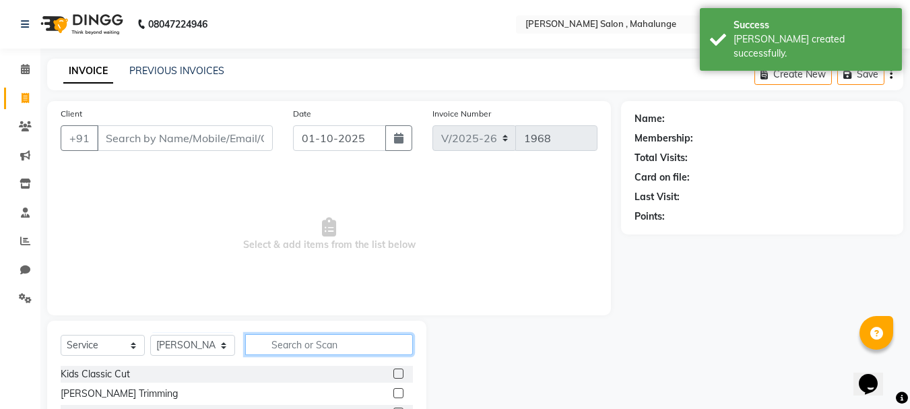
click at [294, 349] on input "text" at bounding box center [329, 344] width 168 height 21
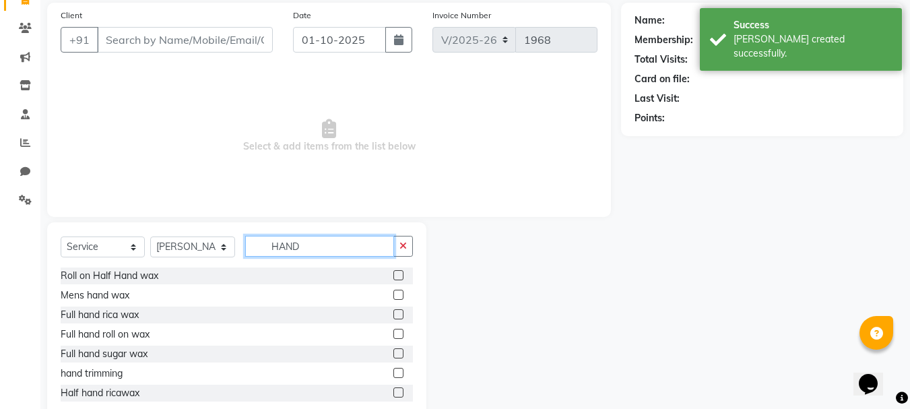
scroll to position [131, 0]
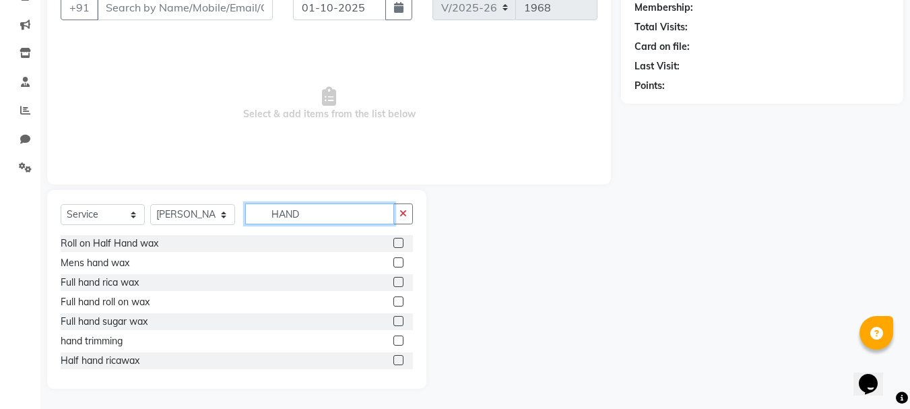
type input "HAND"
drag, startPoint x: 389, startPoint y: 282, endPoint x: 391, endPoint y: 249, distance: 33.8
click at [393, 282] on label at bounding box center [398, 282] width 10 height 10
click at [393, 282] on input "checkbox" at bounding box center [397, 282] width 9 height 9
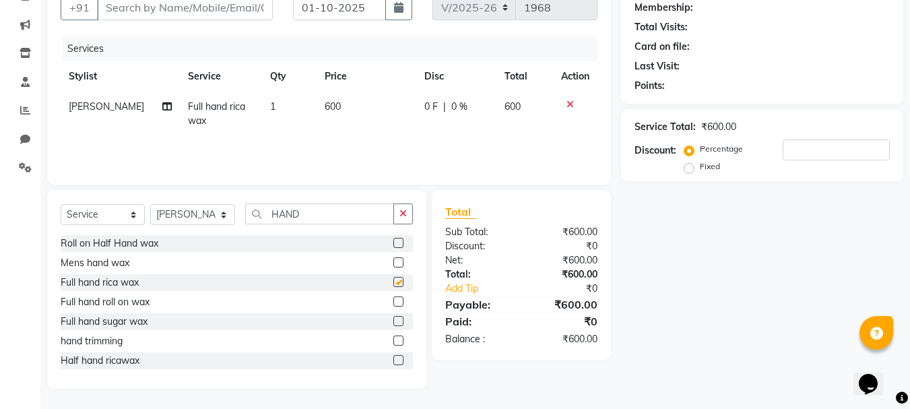
checkbox input "false"
click at [407, 214] on icon "button" at bounding box center [402, 213] width 7 height 9
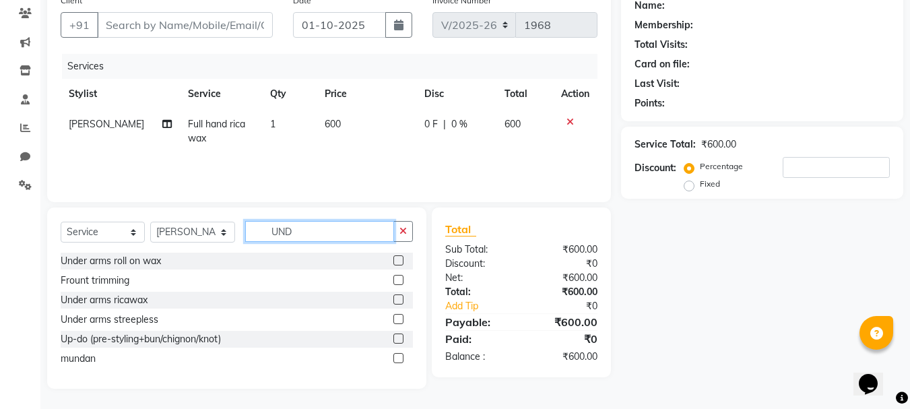
scroll to position [102, 0]
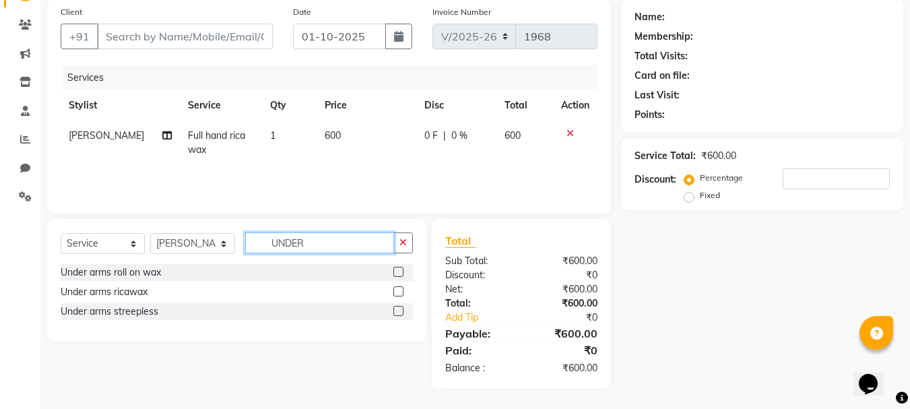
type input "UNDER"
click at [398, 310] on label at bounding box center [398, 311] width 10 height 10
click at [398, 310] on input "checkbox" at bounding box center [397, 311] width 9 height 9
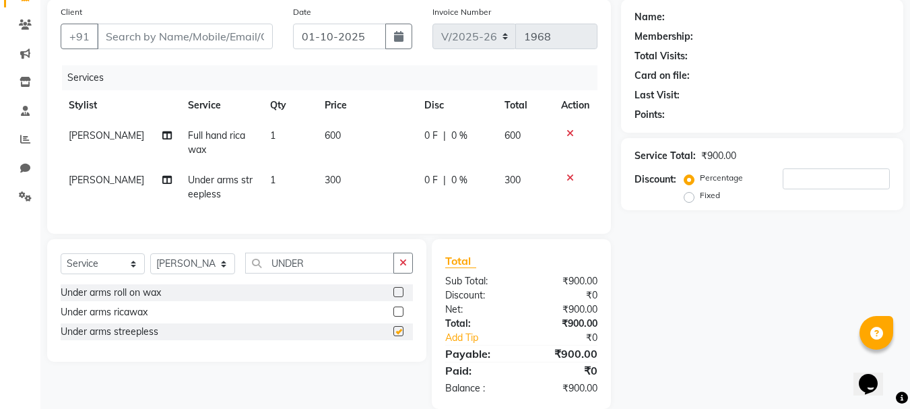
checkbox input "false"
click at [135, 40] on input "Client" at bounding box center [185, 37] width 176 height 26
type input "8"
type input "0"
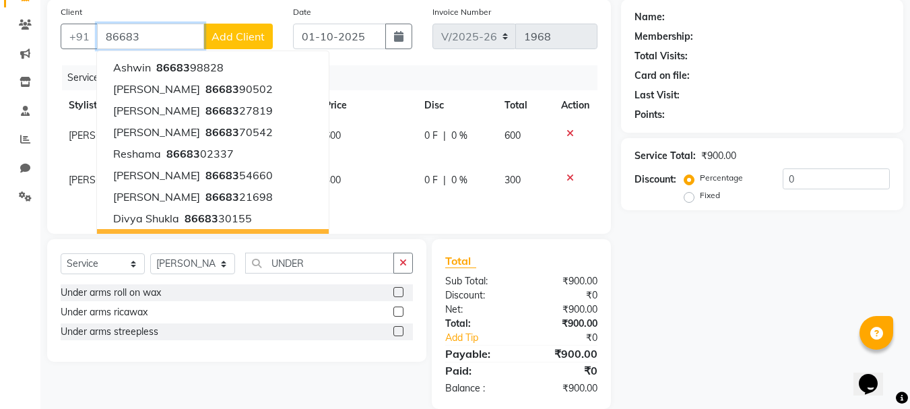
click at [245, 241] on span "86683" at bounding box center [262, 239] width 34 height 13
type input "8668307902"
select select "1: Object"
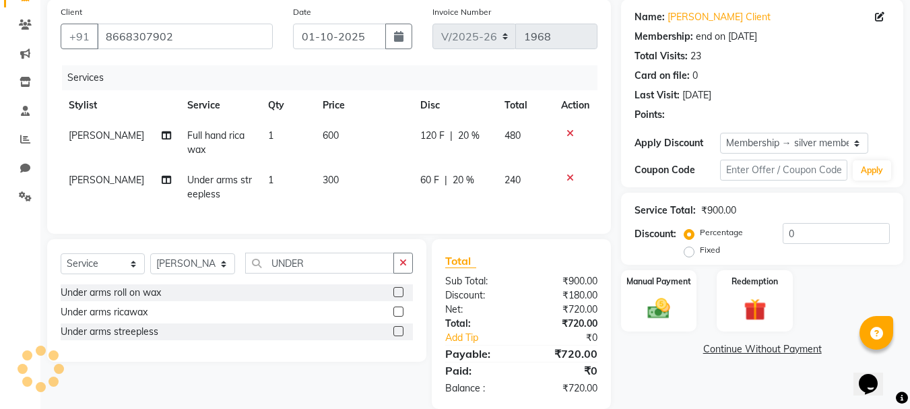
type input "20"
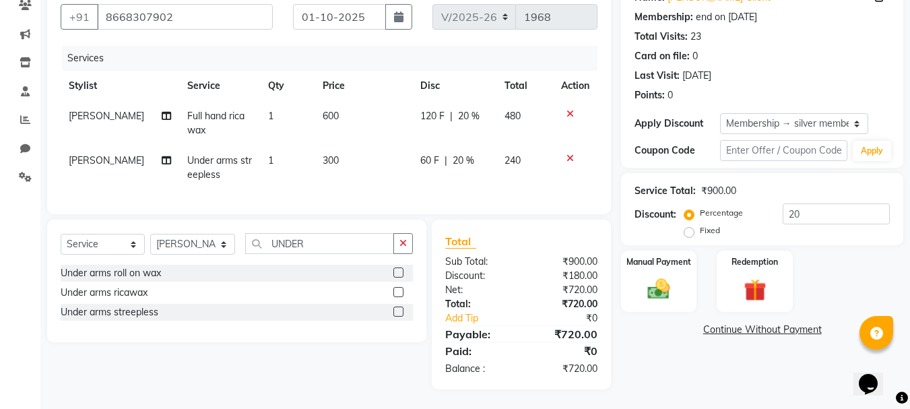
scroll to position [132, 0]
click at [664, 275] on img at bounding box center [659, 288] width 38 height 27
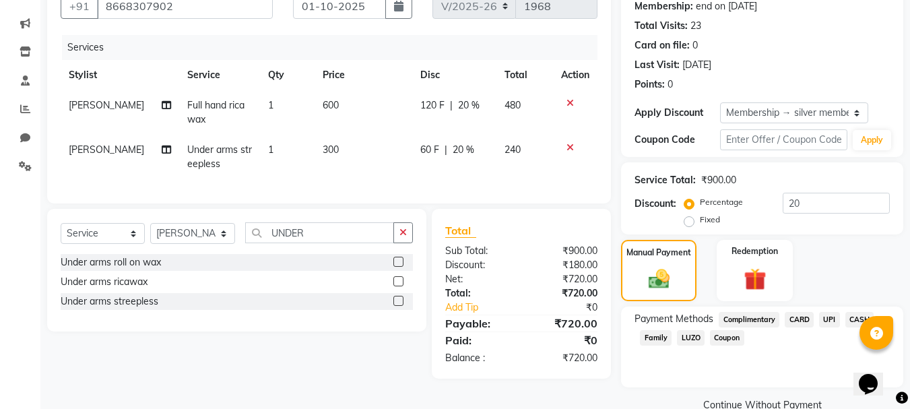
click at [833, 317] on span "UPI" at bounding box center [829, 319] width 21 height 15
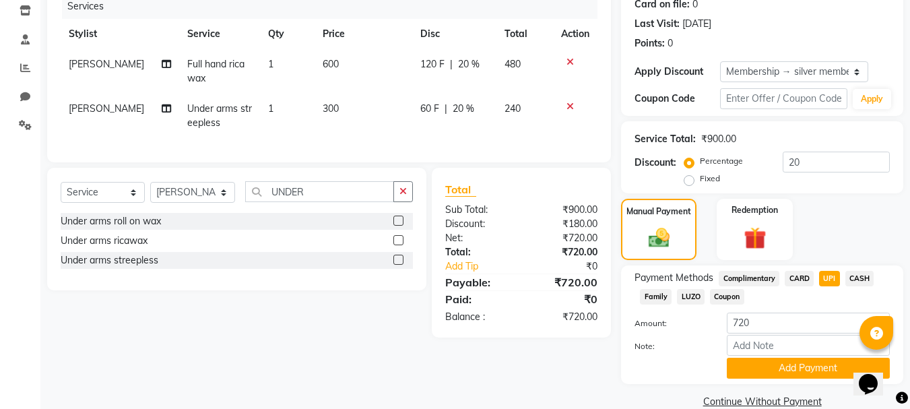
scroll to position [196, 0]
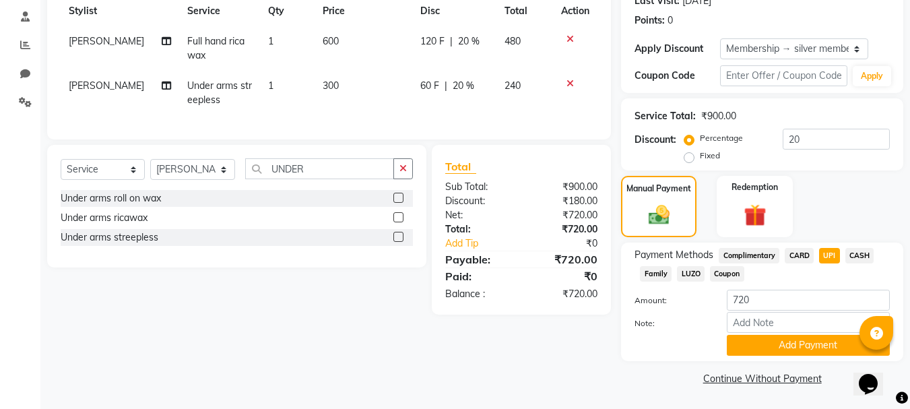
click at [833, 356] on div "Payment Methods Complimentary CARD UPI CASH Family LUZO Coupon Amount: 720 Note…" at bounding box center [762, 302] width 282 height 119
click at [830, 342] on button "Add Payment" at bounding box center [808, 345] width 163 height 21
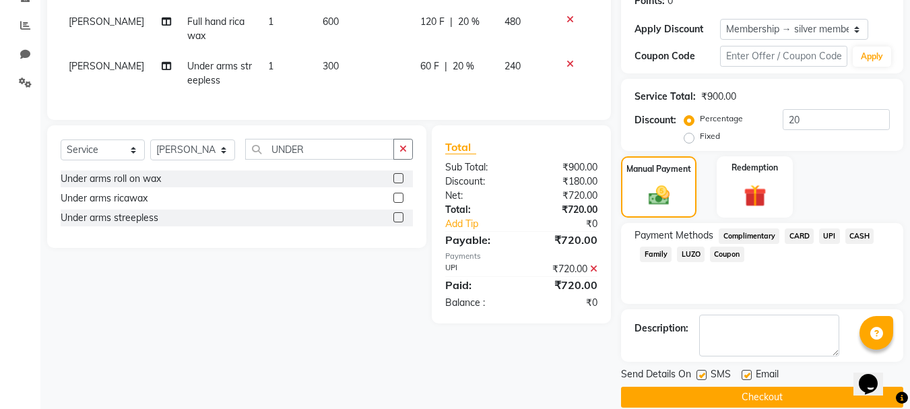
scroll to position [234, 0]
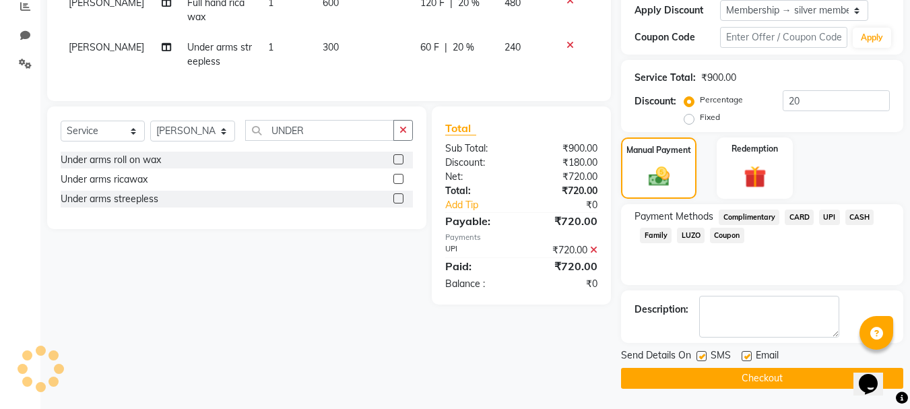
click at [805, 379] on button "Checkout" at bounding box center [762, 378] width 282 height 21
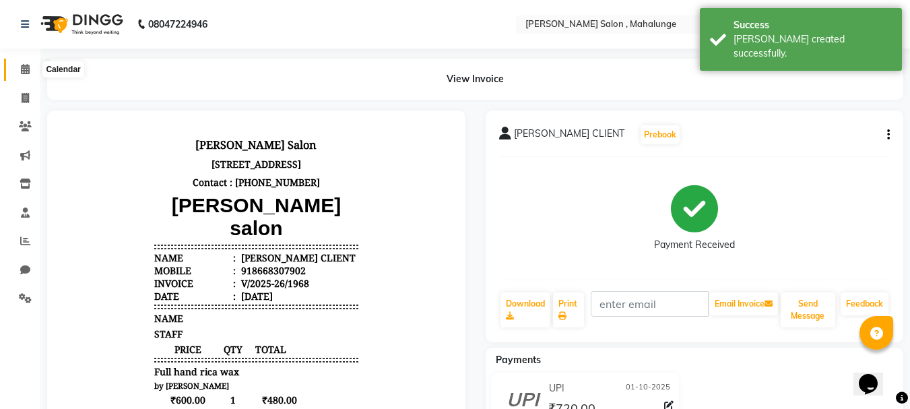
click at [24, 67] on icon at bounding box center [25, 69] width 9 height 10
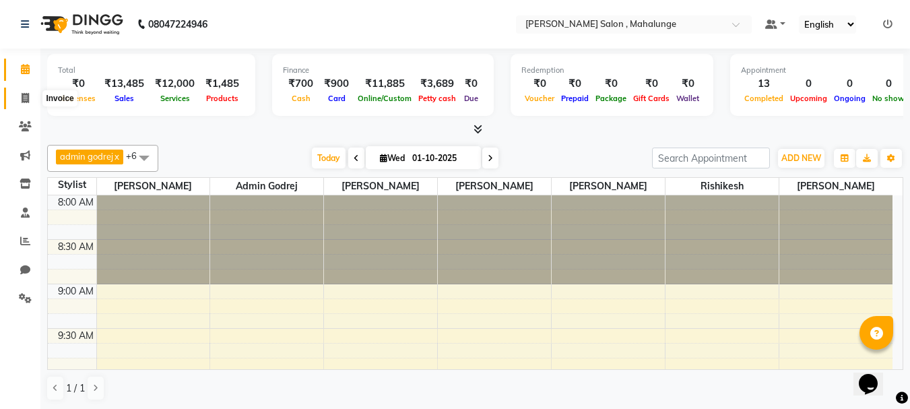
click at [22, 97] on icon at bounding box center [25, 98] width 7 height 10
select select "7250"
select select "service"
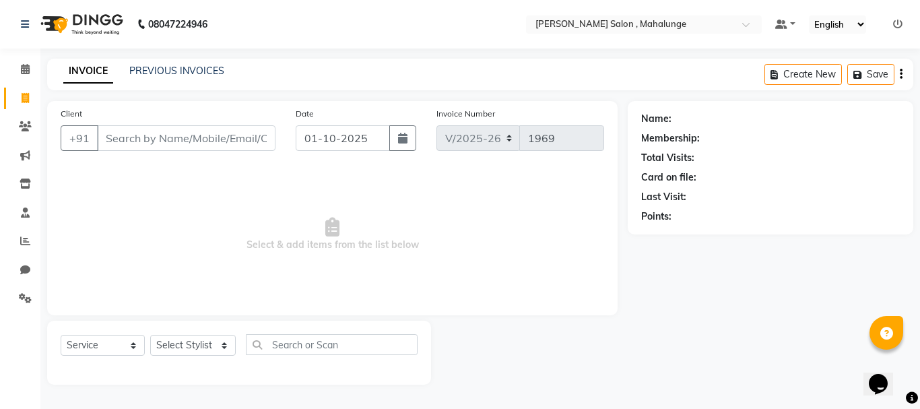
click at [898, 22] on icon at bounding box center [897, 24] width 9 height 9
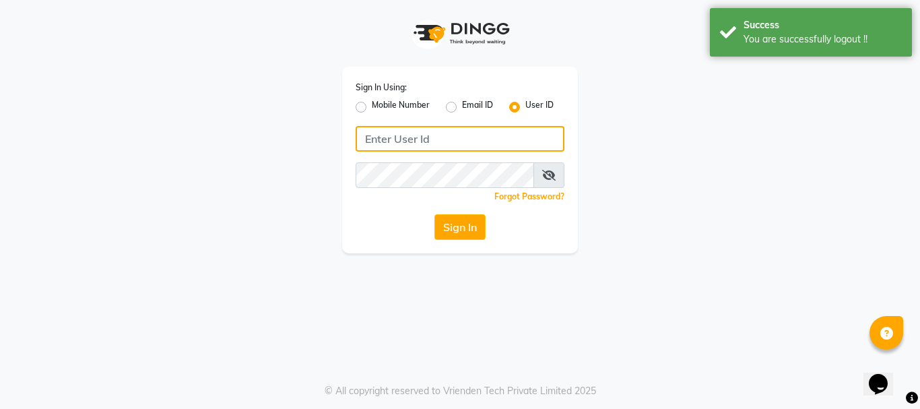
type input "9145515199"
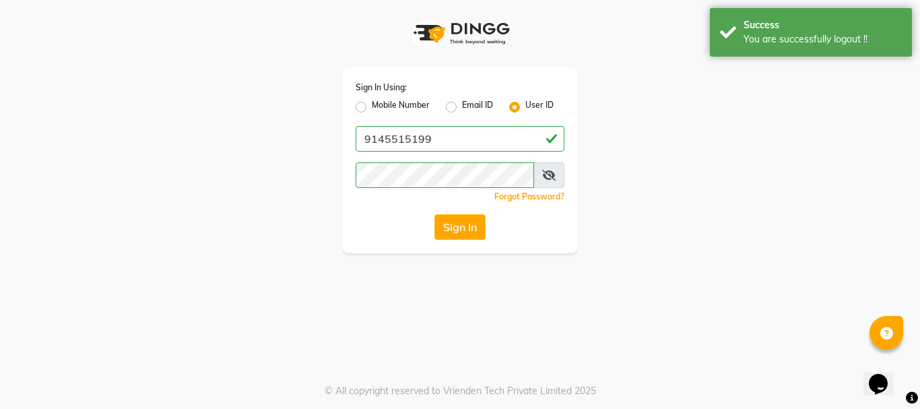
click at [364, 100] on div "Mobile Number" at bounding box center [393, 107] width 74 height 16
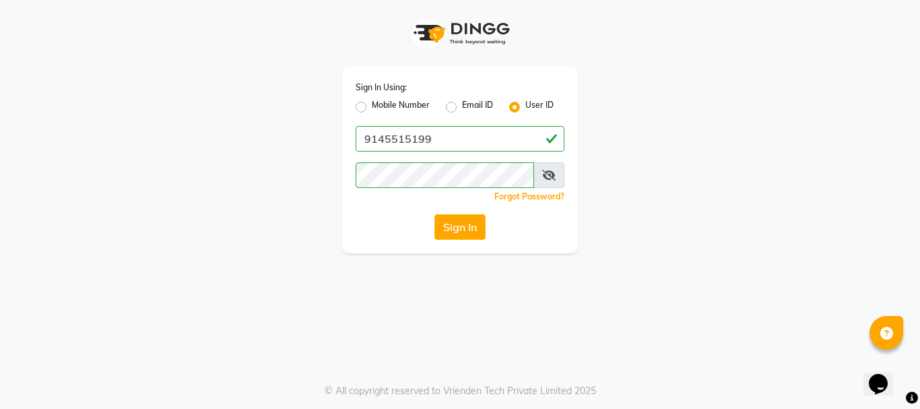
click at [372, 104] on label "Mobile Number" at bounding box center [401, 107] width 58 height 16
click at [372, 104] on input "Mobile Number" at bounding box center [376, 103] width 9 height 9
radio input "true"
radio input "false"
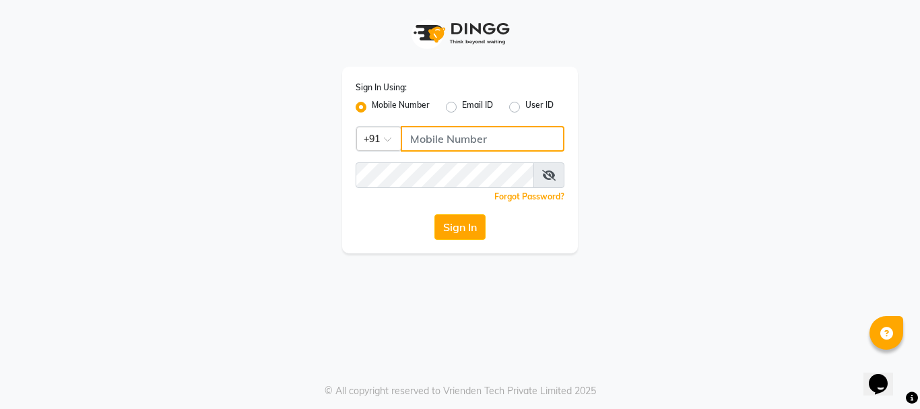
click at [437, 139] on input "Username" at bounding box center [483, 139] width 164 height 26
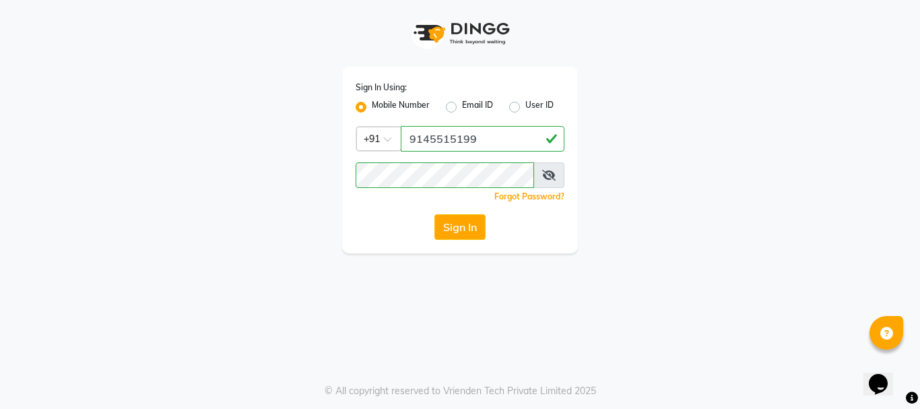
click at [435, 137] on input "9145515199" at bounding box center [483, 139] width 164 height 26
type input "9146515199"
drag, startPoint x: 457, startPoint y: 243, endPoint x: 461, endPoint y: 232, distance: 11.3
click at [459, 241] on div "Sign In Using: Mobile Number Email ID User ID Country Code × [PHONE_NUMBER] Rem…" at bounding box center [460, 160] width 236 height 187
click at [461, 228] on button "Sign In" at bounding box center [460, 227] width 51 height 26
